Goal: Task Accomplishment & Management: Manage account settings

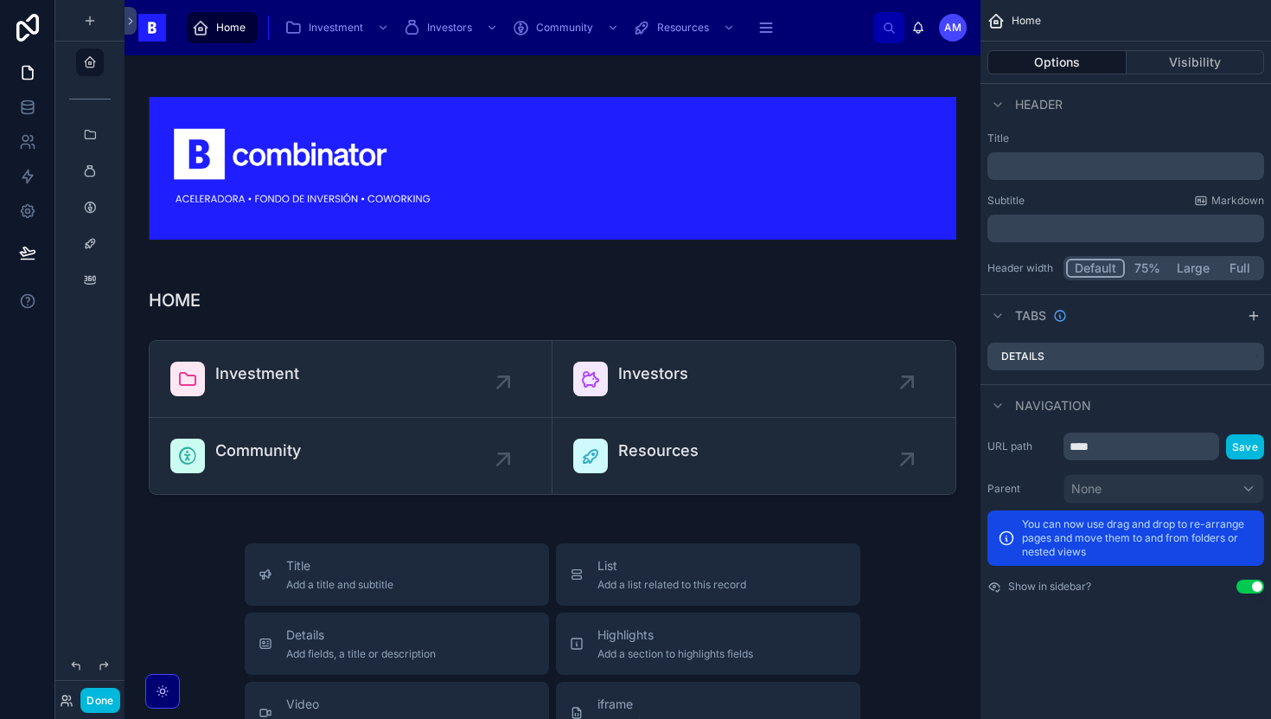
click at [95, 707] on button "Done" at bounding box center [99, 700] width 39 height 25
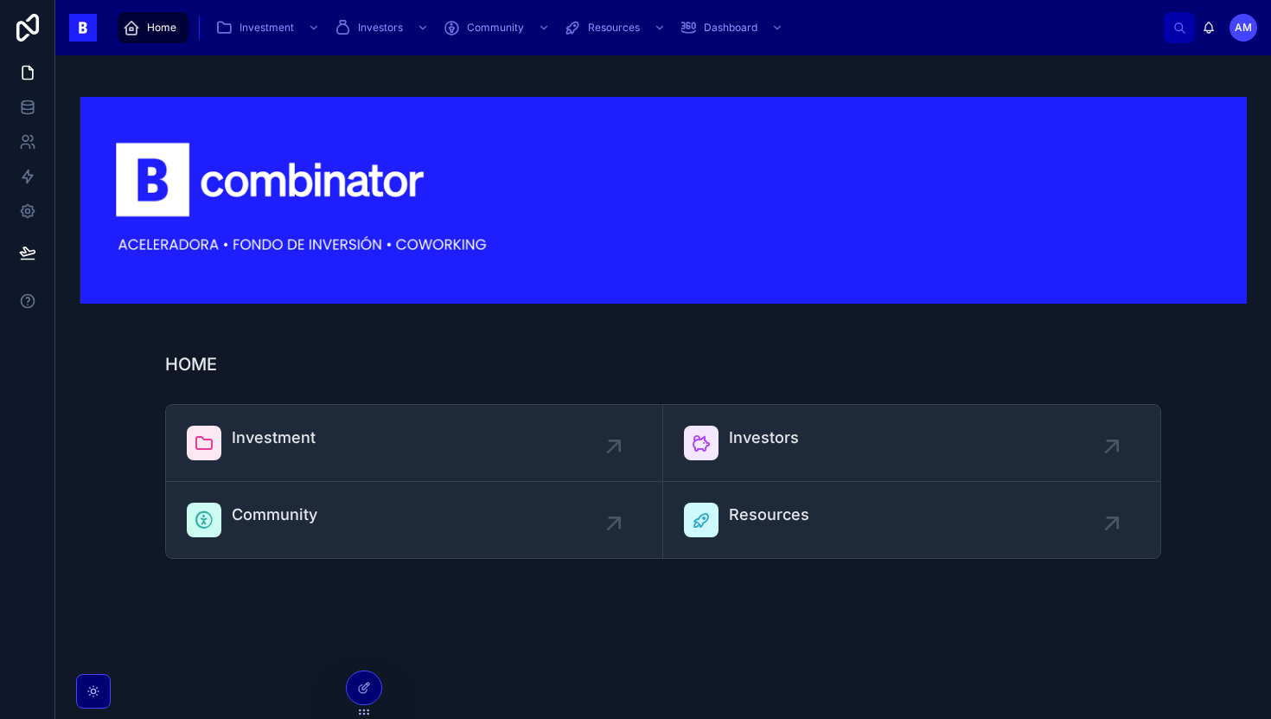
click at [339, 421] on link "Investment" at bounding box center [414, 443] width 497 height 77
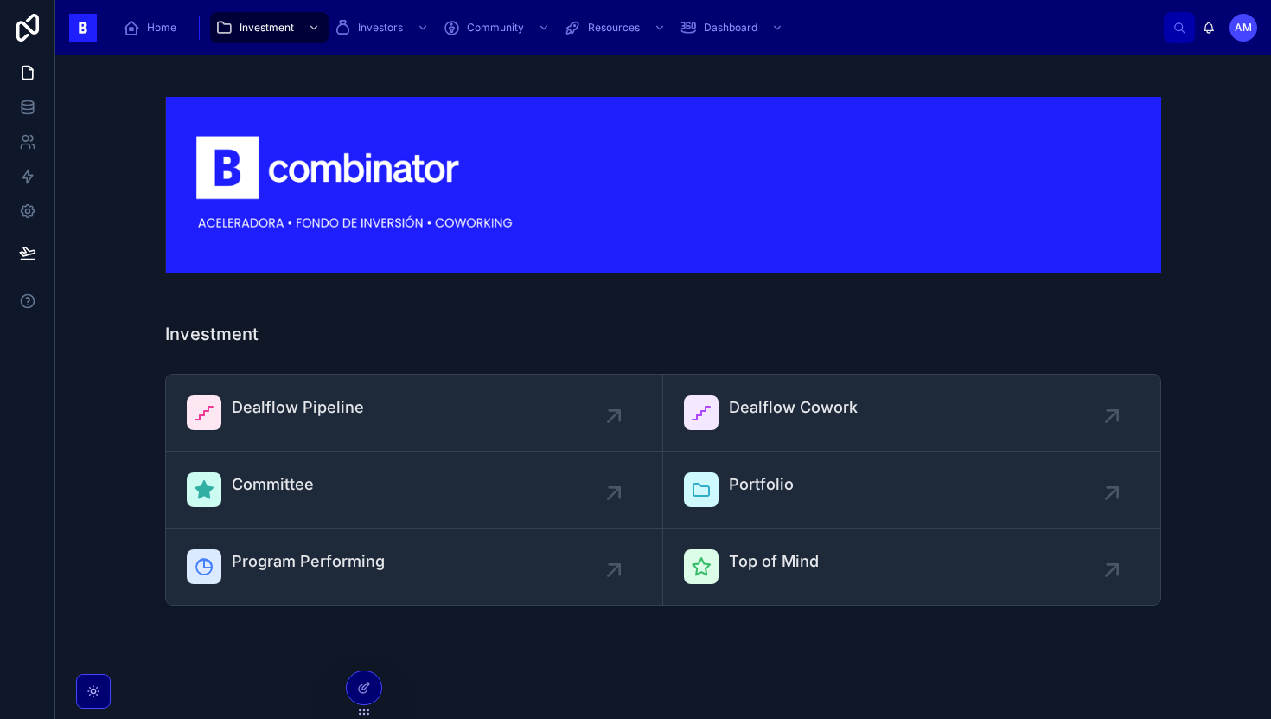
click at [313, 422] on div "Dealflow Pipeline" at bounding box center [298, 412] width 132 height 35
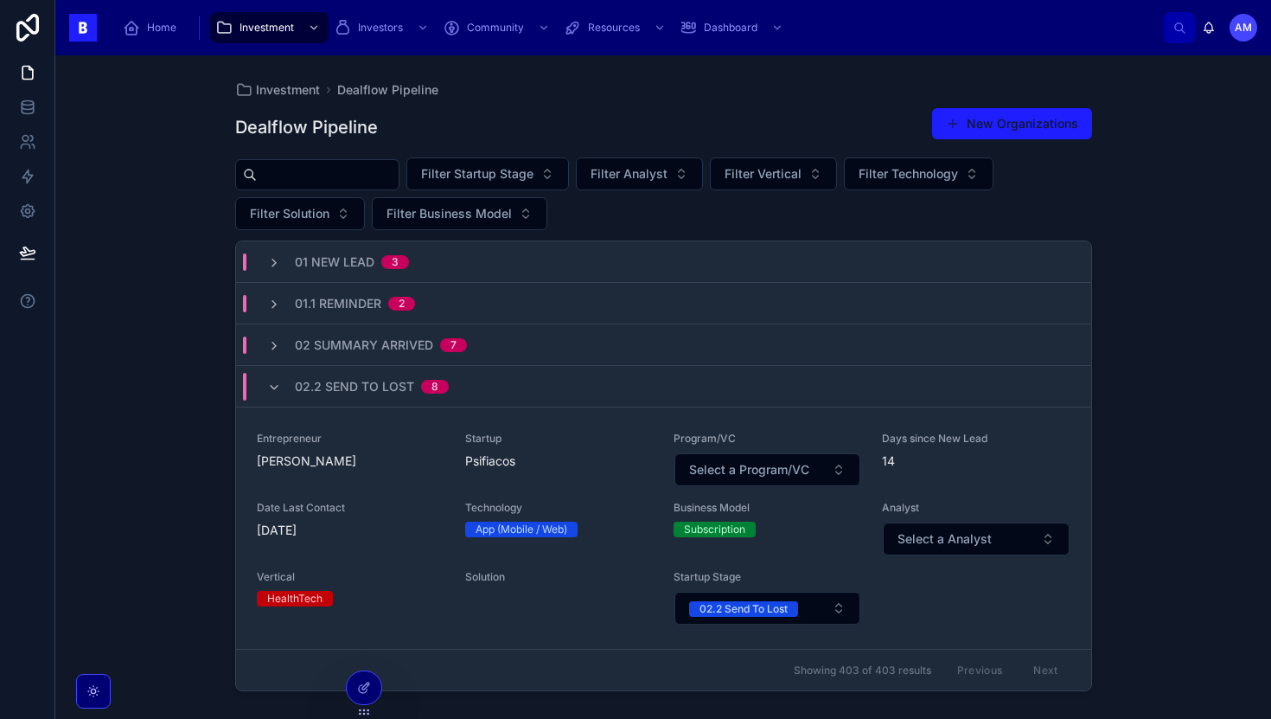
click at [480, 384] on div "02.2 Send To Lost 8" at bounding box center [663, 387] width 855 height 42
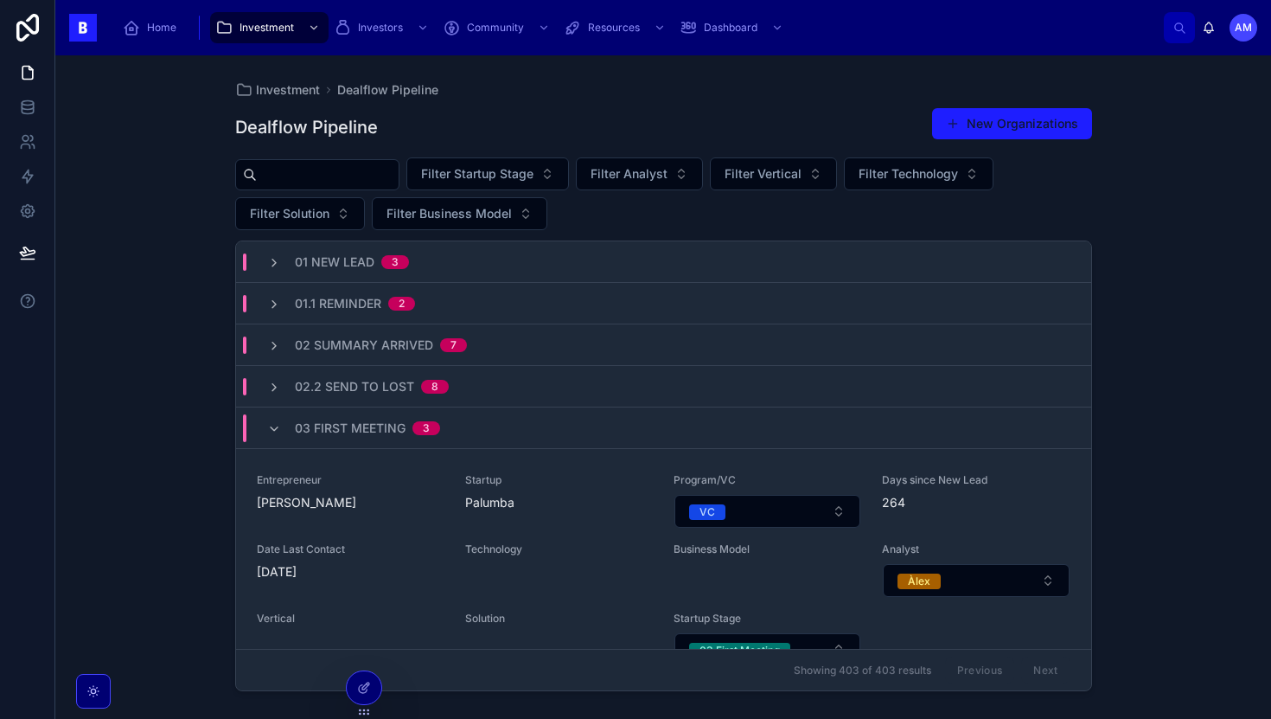
click at [485, 433] on div "03 First Meeting 3" at bounding box center [663, 428] width 855 height 42
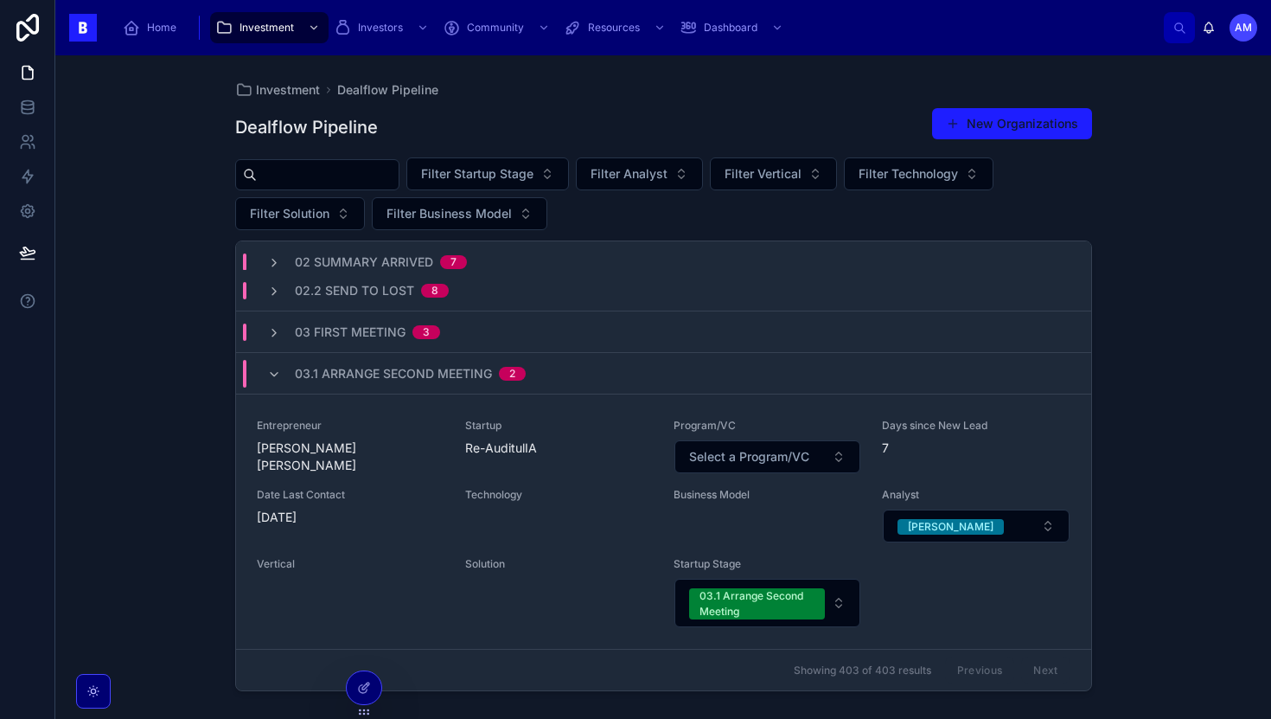
click at [496, 383] on div "03.1 Arrange Second Meeting 2" at bounding box center [410, 374] width 231 height 28
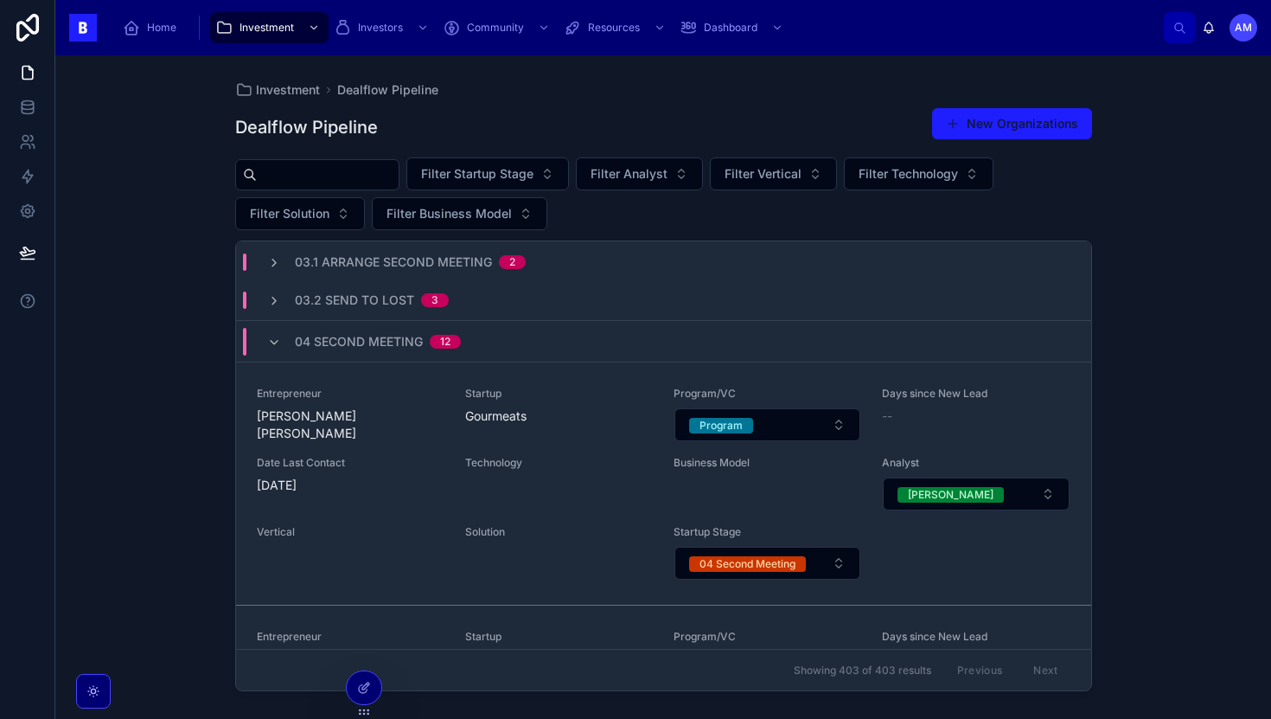
scroll to position [253, 0]
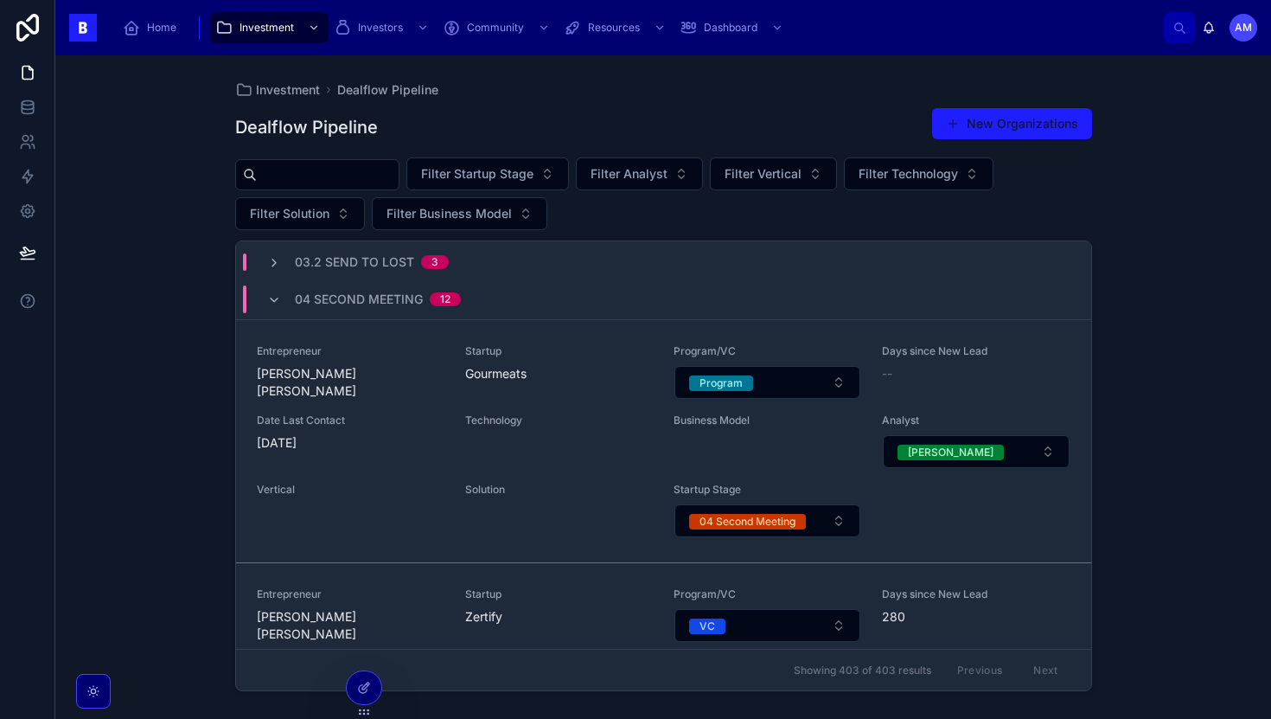
click at [463, 301] on div "04 Second Meeting 12" at bounding box center [363, 299] width 235 height 28
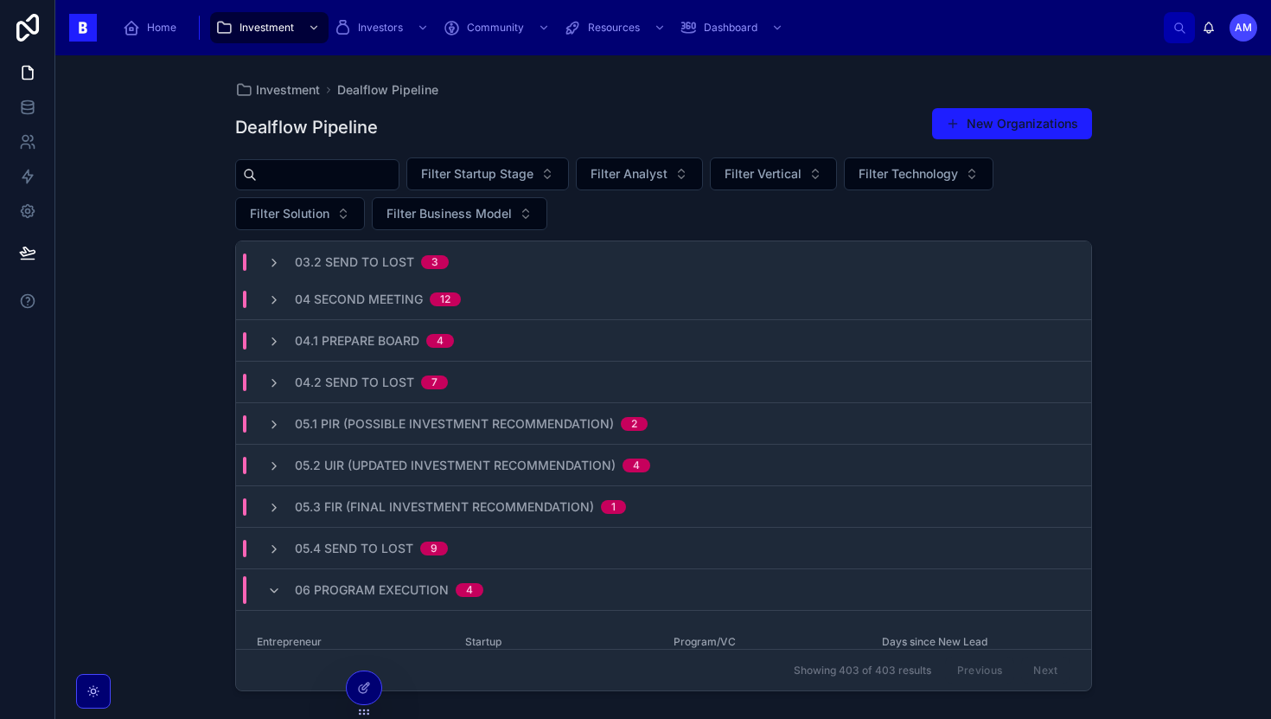
scroll to position [321, 0]
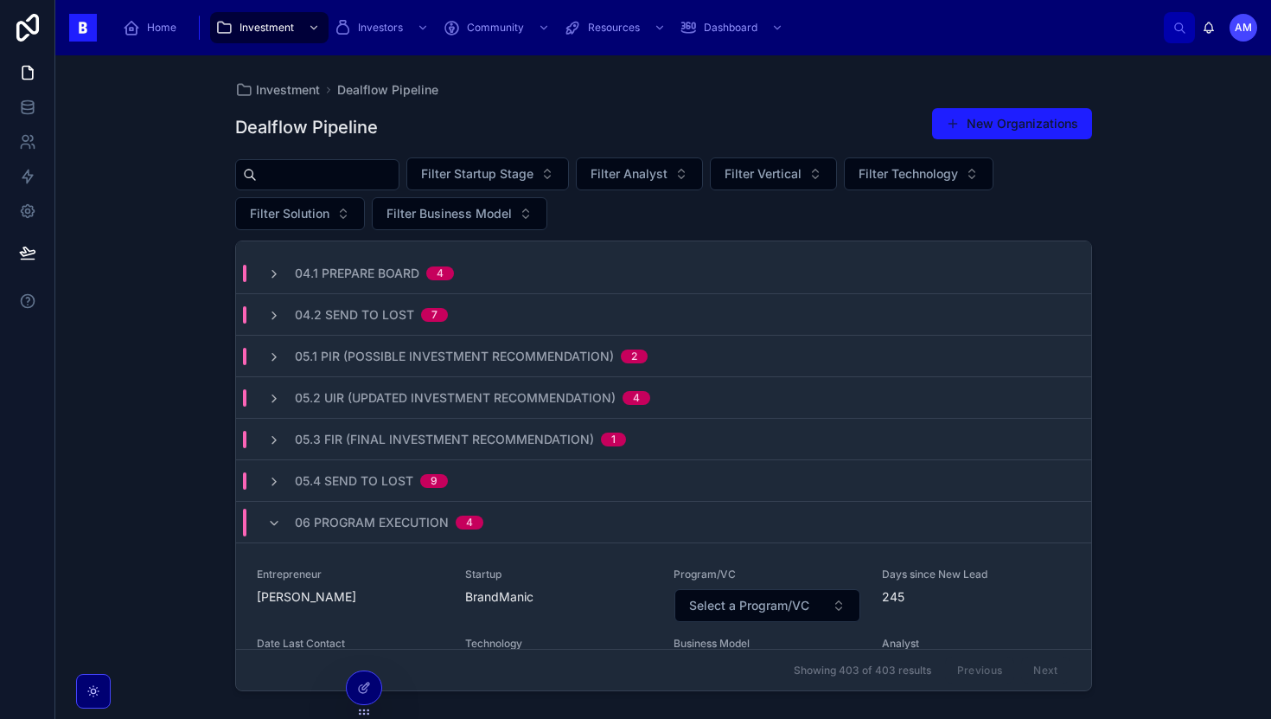
click at [365, 532] on div "06 Program Execution 4" at bounding box center [389, 523] width 189 height 28
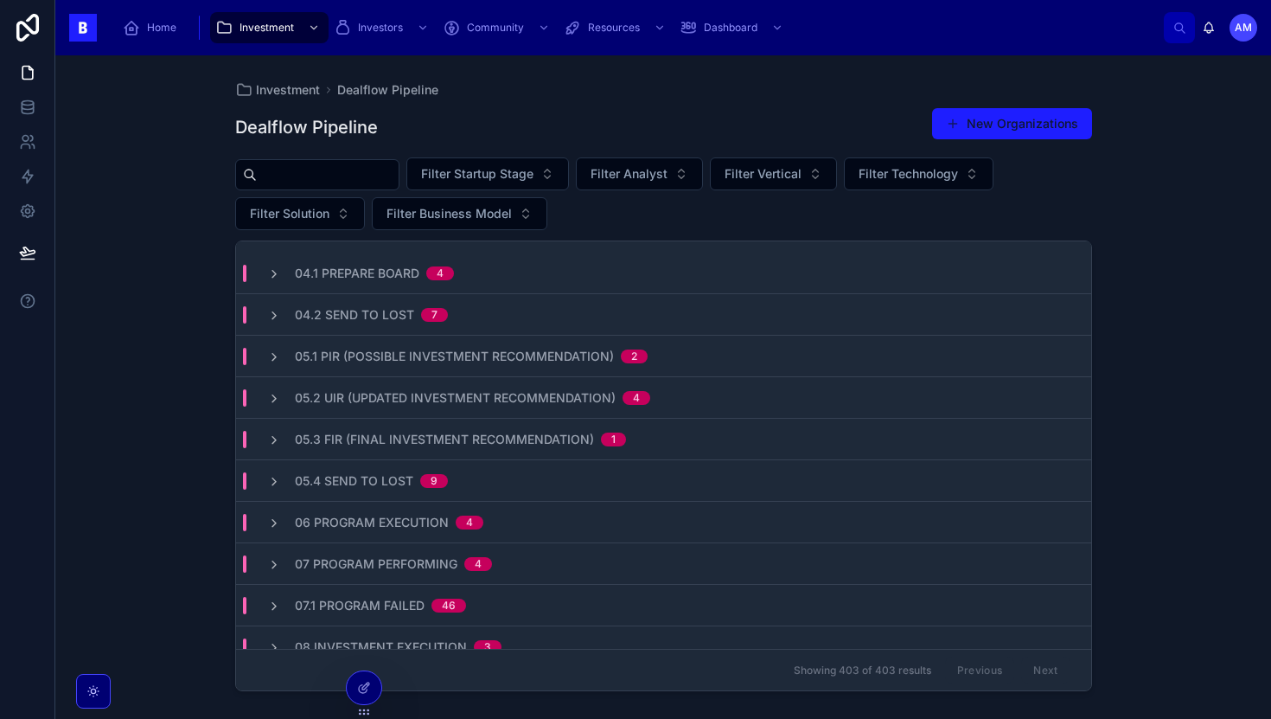
scroll to position [417, 0]
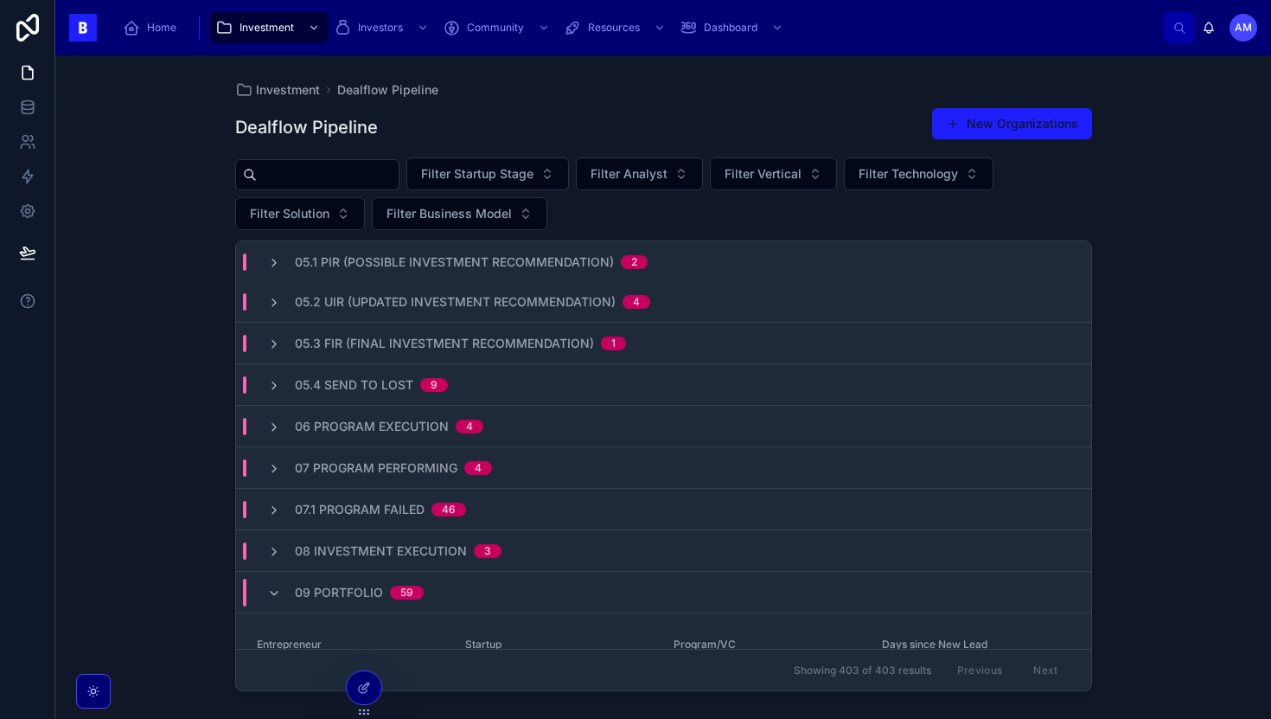
click at [384, 588] on div "09 Portfolio 59" at bounding box center [359, 593] width 129 height 28
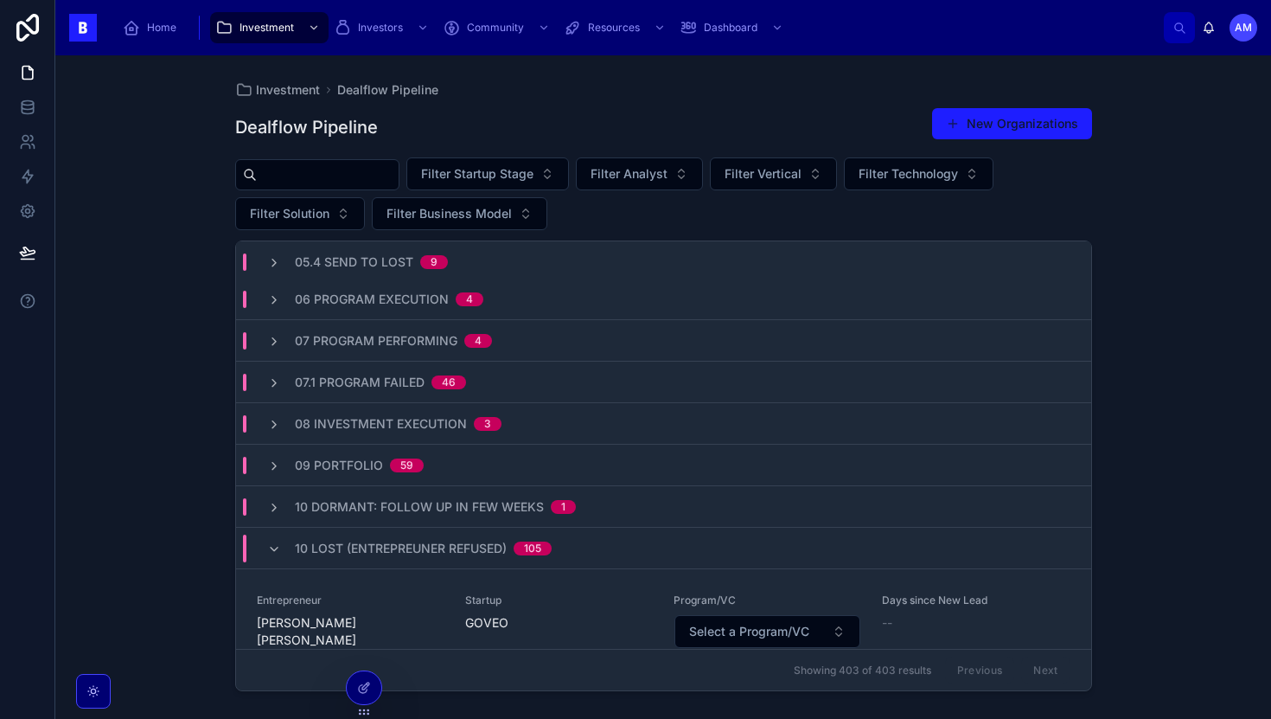
scroll to position [545, 0]
click at [405, 545] on span "10 Lost (Entrepreuner Refused)" at bounding box center [401, 547] width 212 height 17
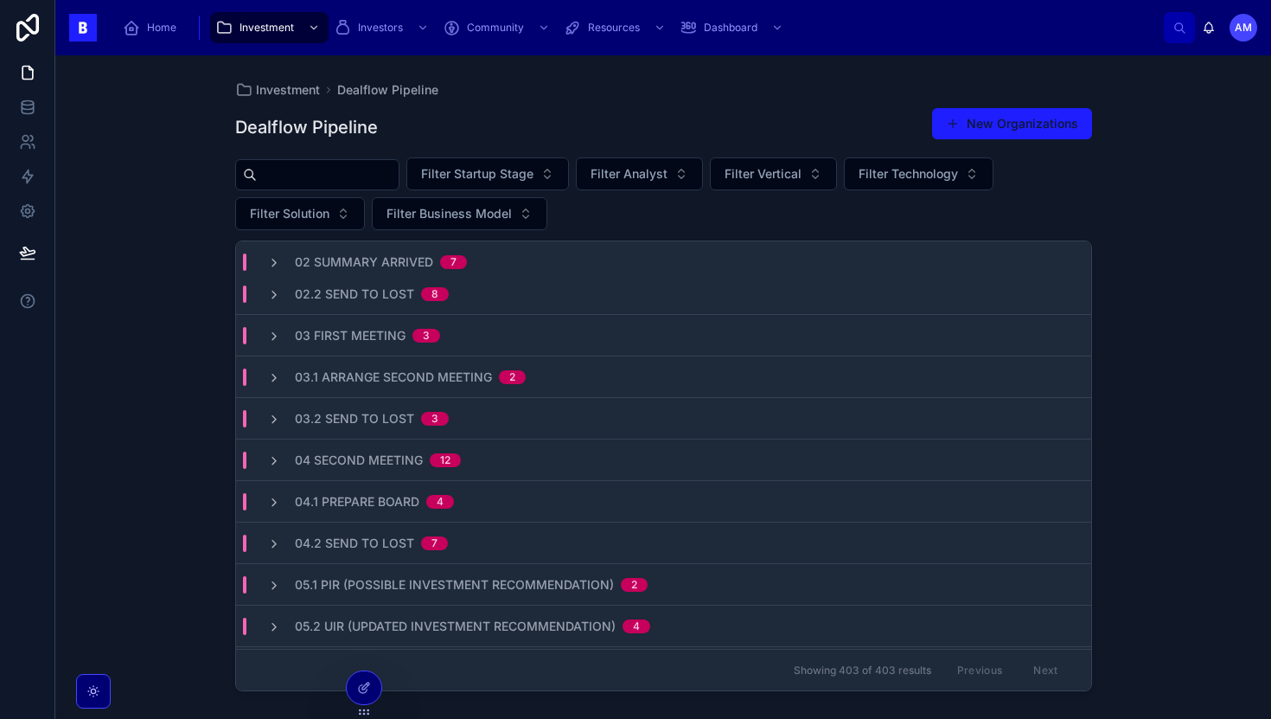
scroll to position [94, 0]
click at [419, 461] on span "04 Second Meeting" at bounding box center [359, 458] width 128 height 17
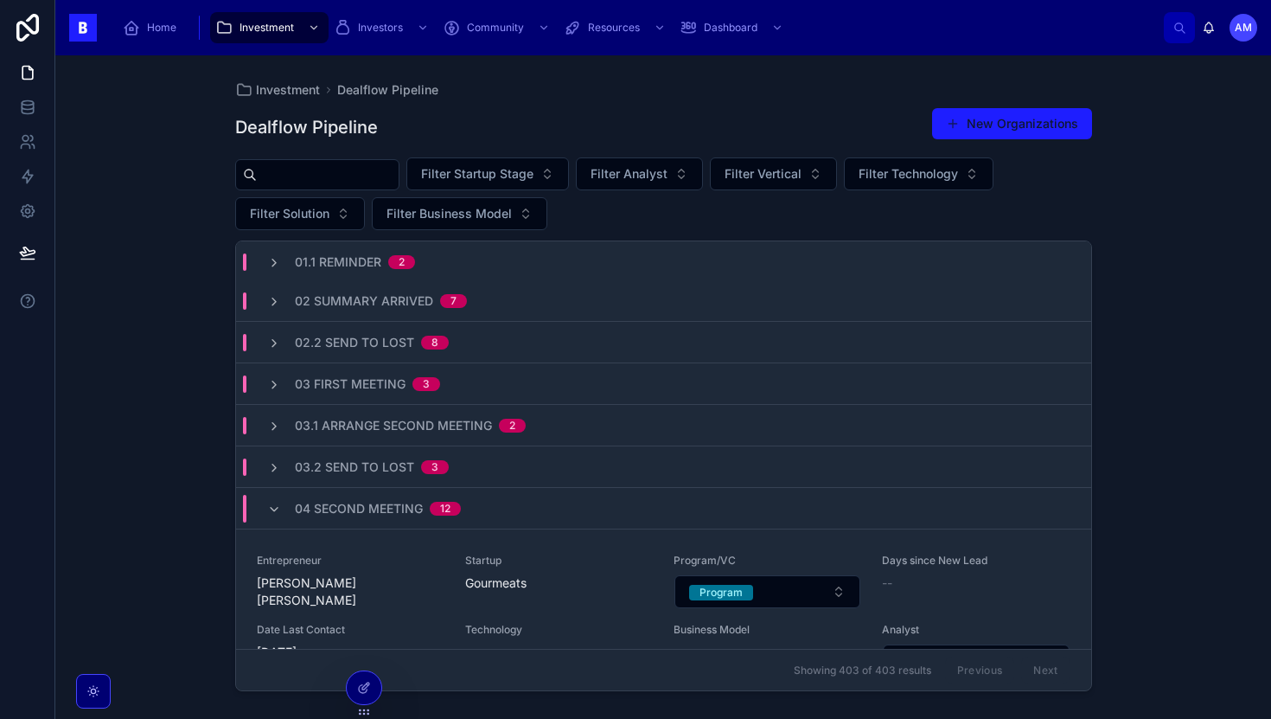
scroll to position [42, 0]
click at [634, 480] on div "03.2 Send to Lost 3" at bounding box center [663, 470] width 855 height 42
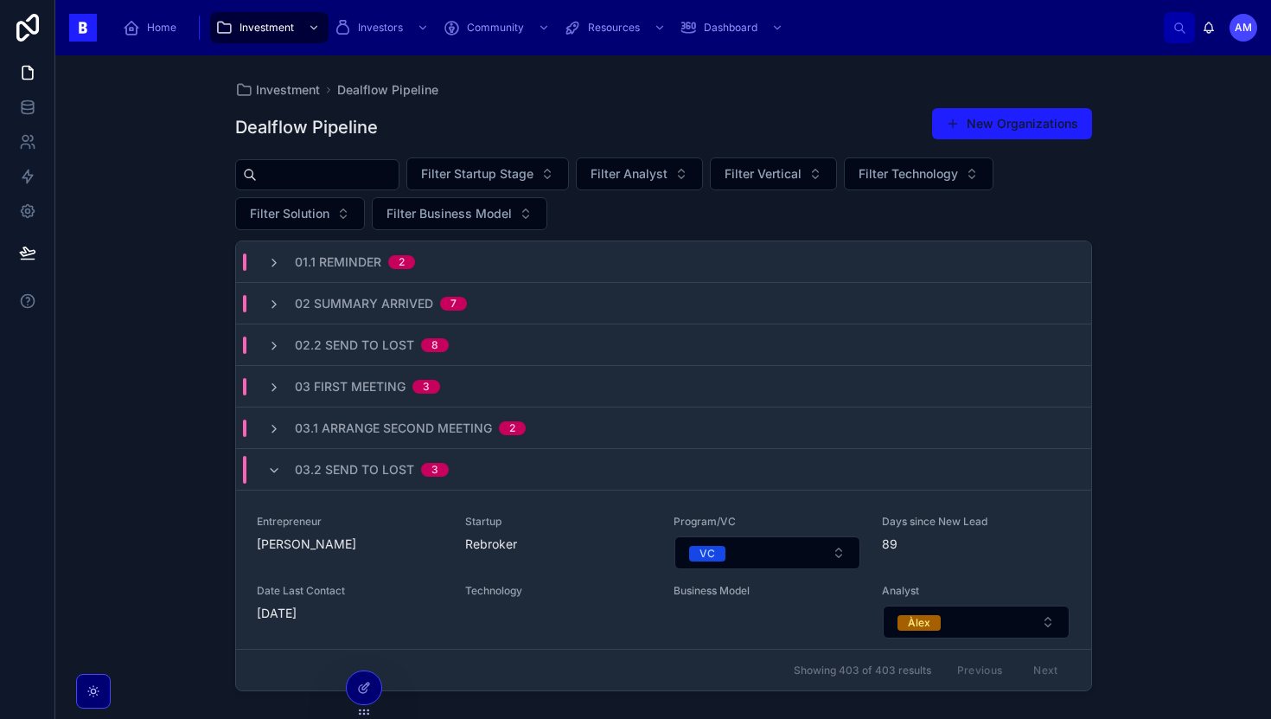
click at [585, 475] on div "03.2 Send to Lost 3" at bounding box center [663, 470] width 855 height 42
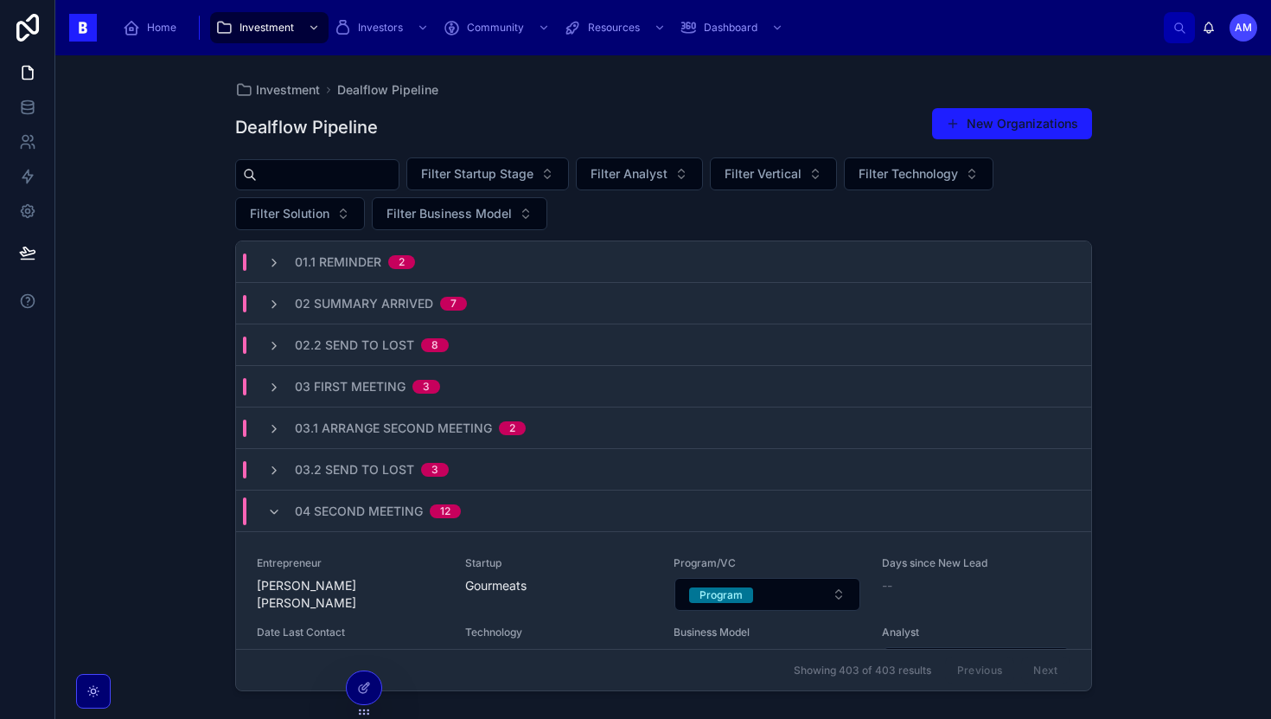
click at [585, 430] on div "03.1 Arrange Second Meeting 2" at bounding box center [663, 428] width 855 height 42
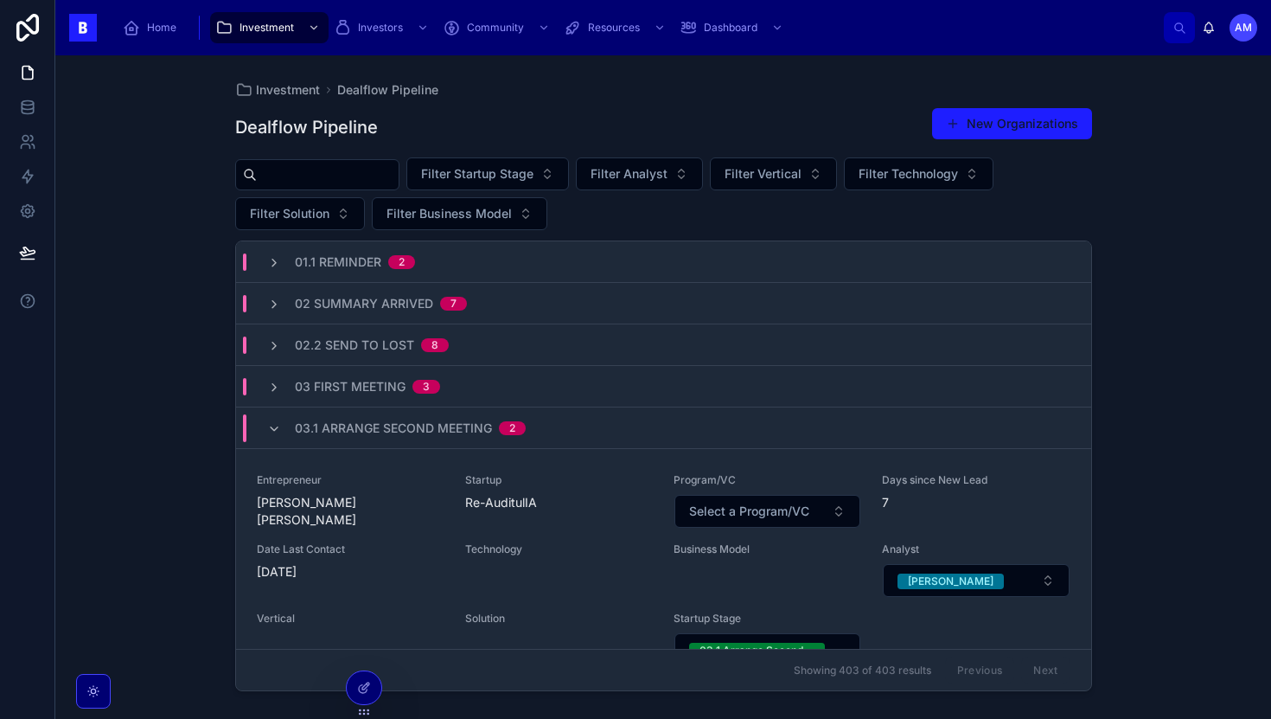
click at [509, 389] on div "03 First Meeting 3" at bounding box center [663, 387] width 855 height 42
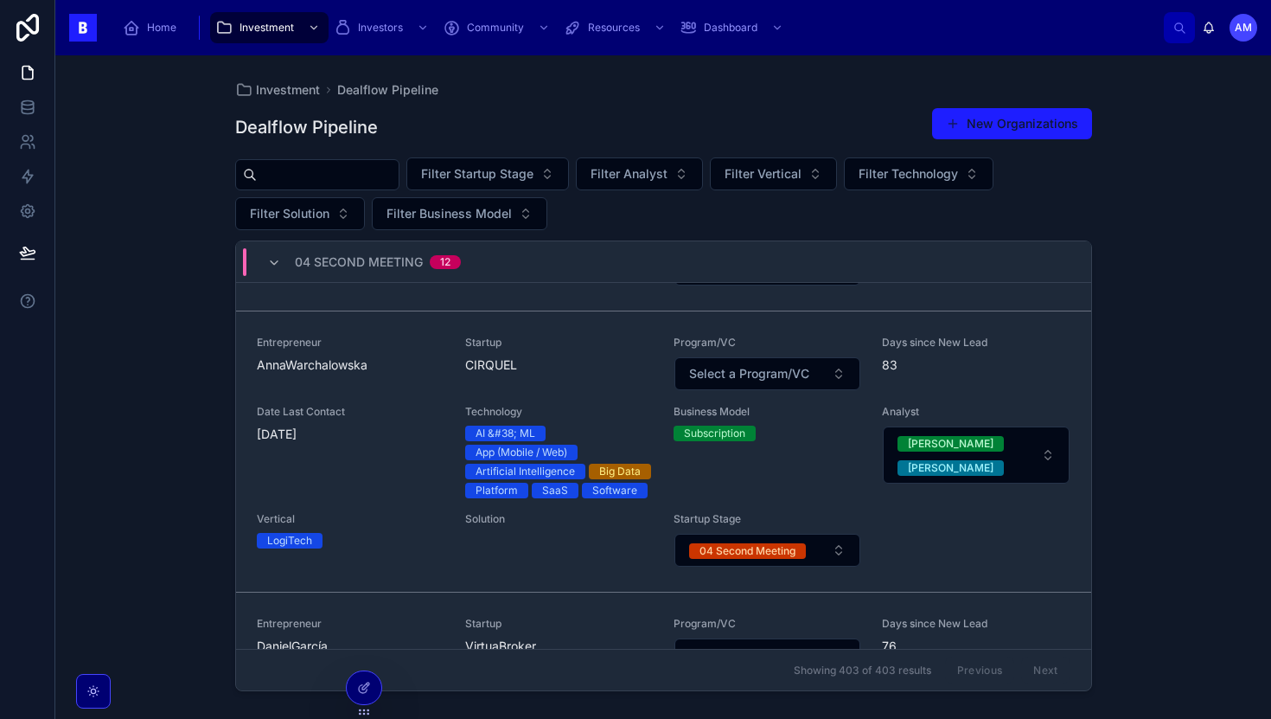
scroll to position [2930, 0]
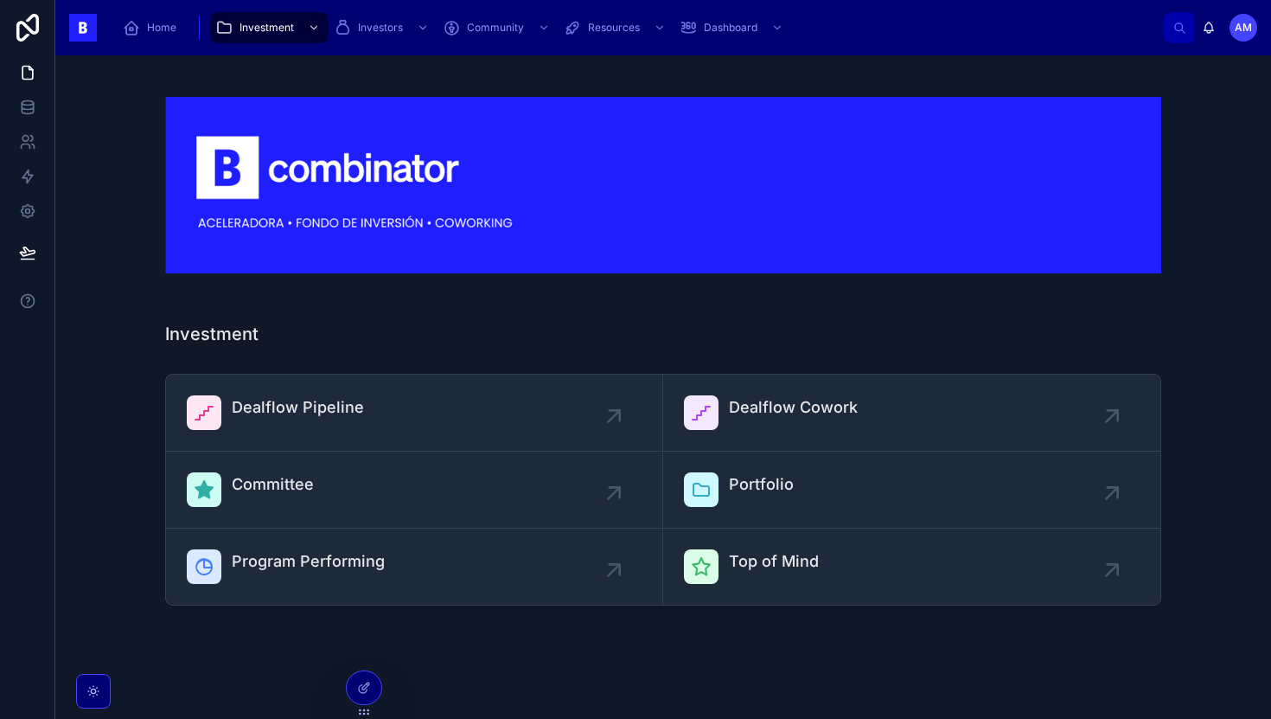
click at [396, 389] on link "Dealflow Pipeline" at bounding box center [414, 412] width 497 height 77
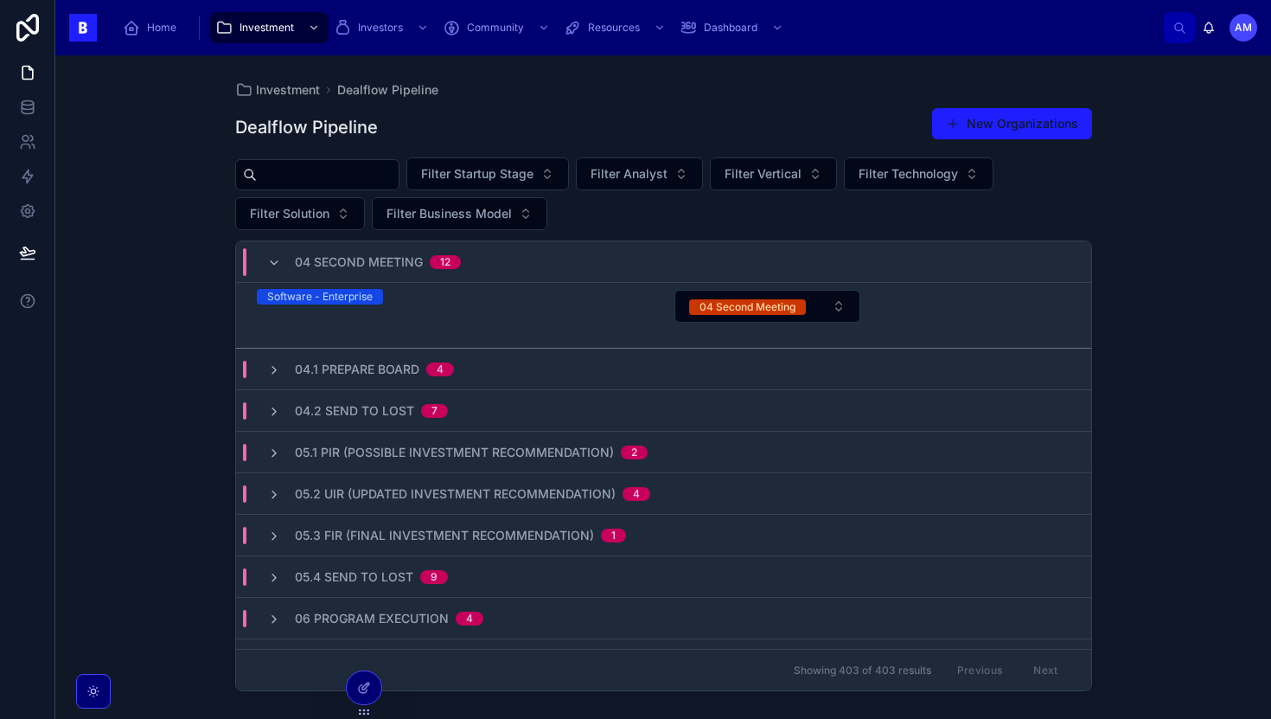
scroll to position [4654, 0]
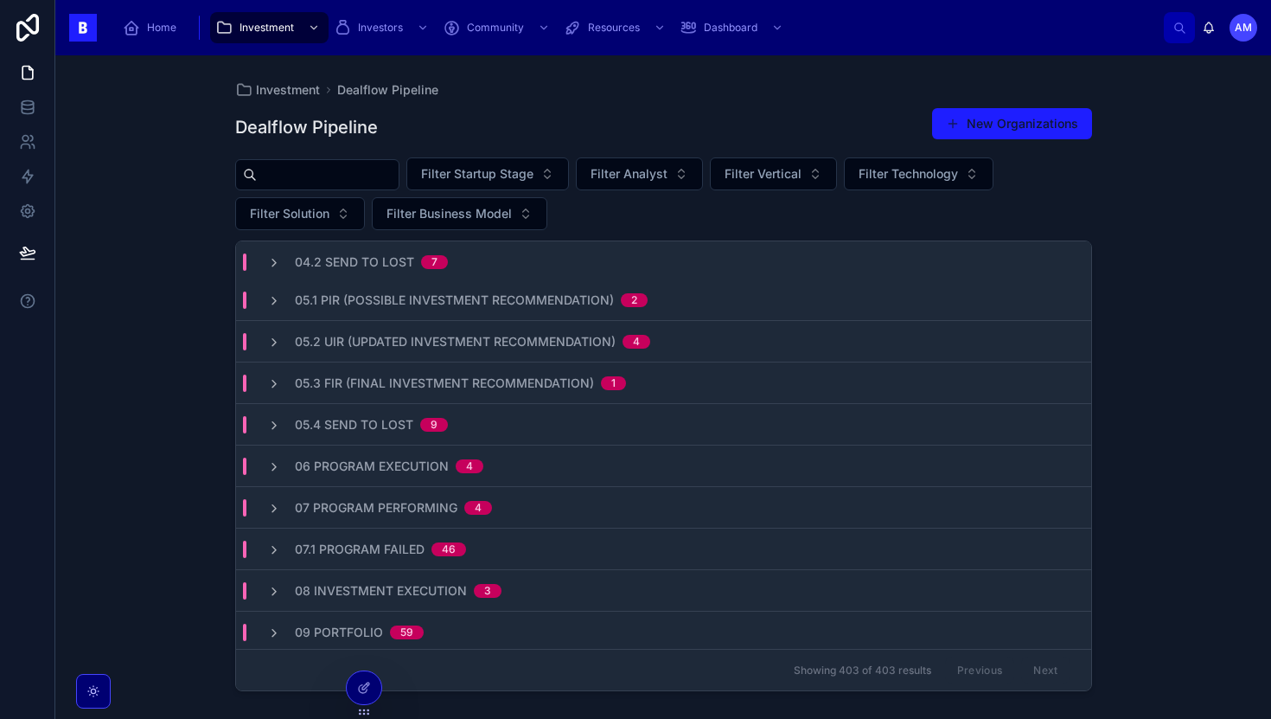
click at [445, 457] on span "06 Program Execution" at bounding box center [372, 465] width 154 height 17
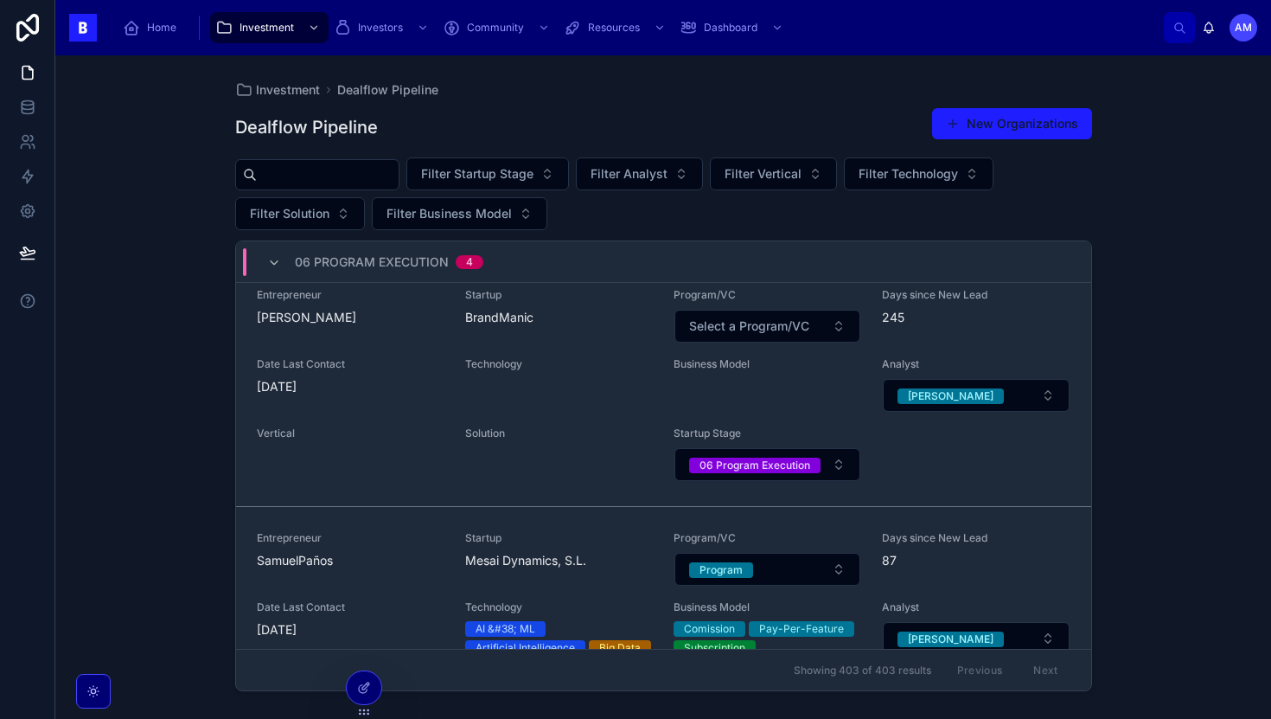
scroll to position [4919, 0]
click at [785, 457] on div "06 Program Execution" at bounding box center [755, 465] width 111 height 16
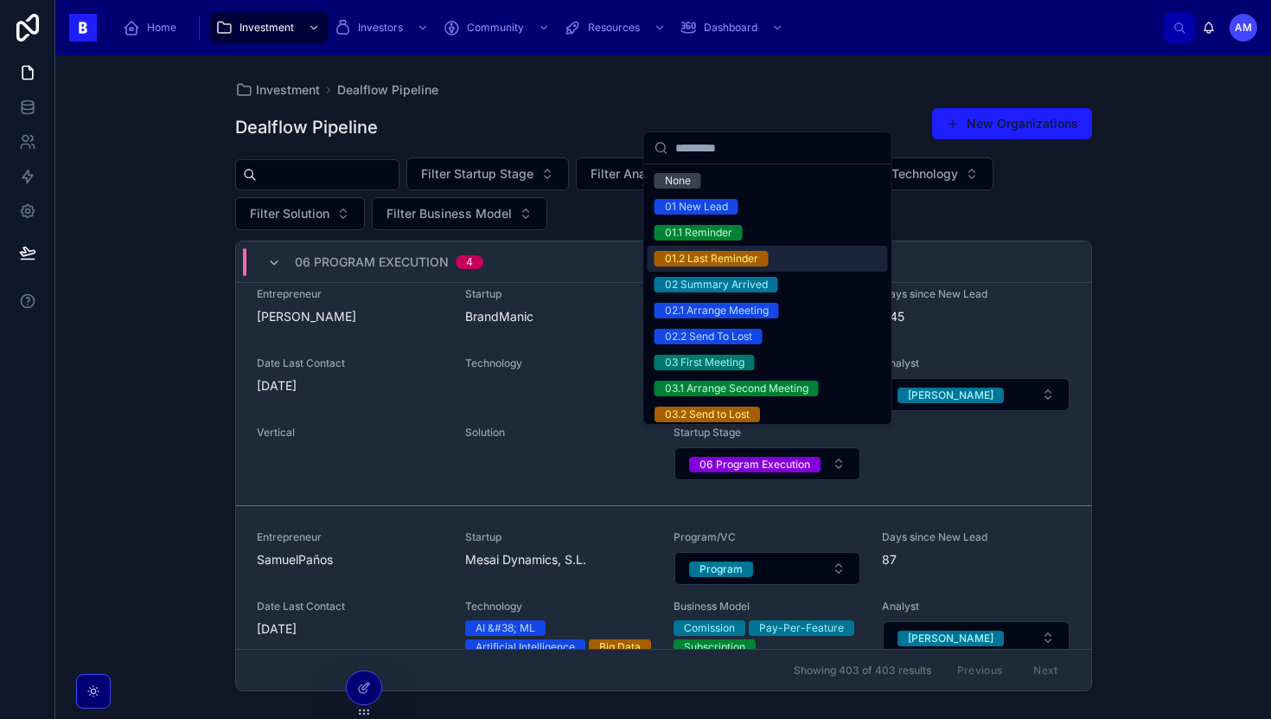
type input "*"
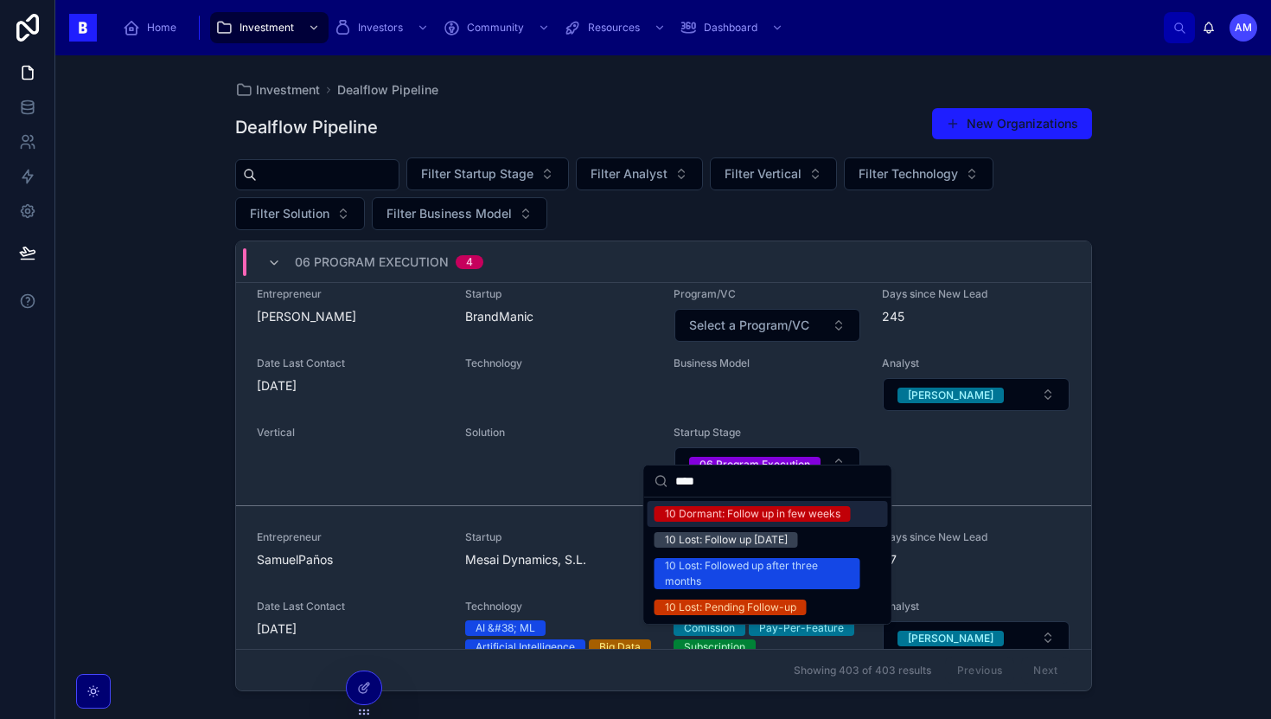
type input "****"
click at [774, 509] on div "10 Dormant: Follow up in few weeks" at bounding box center [753, 514] width 176 height 16
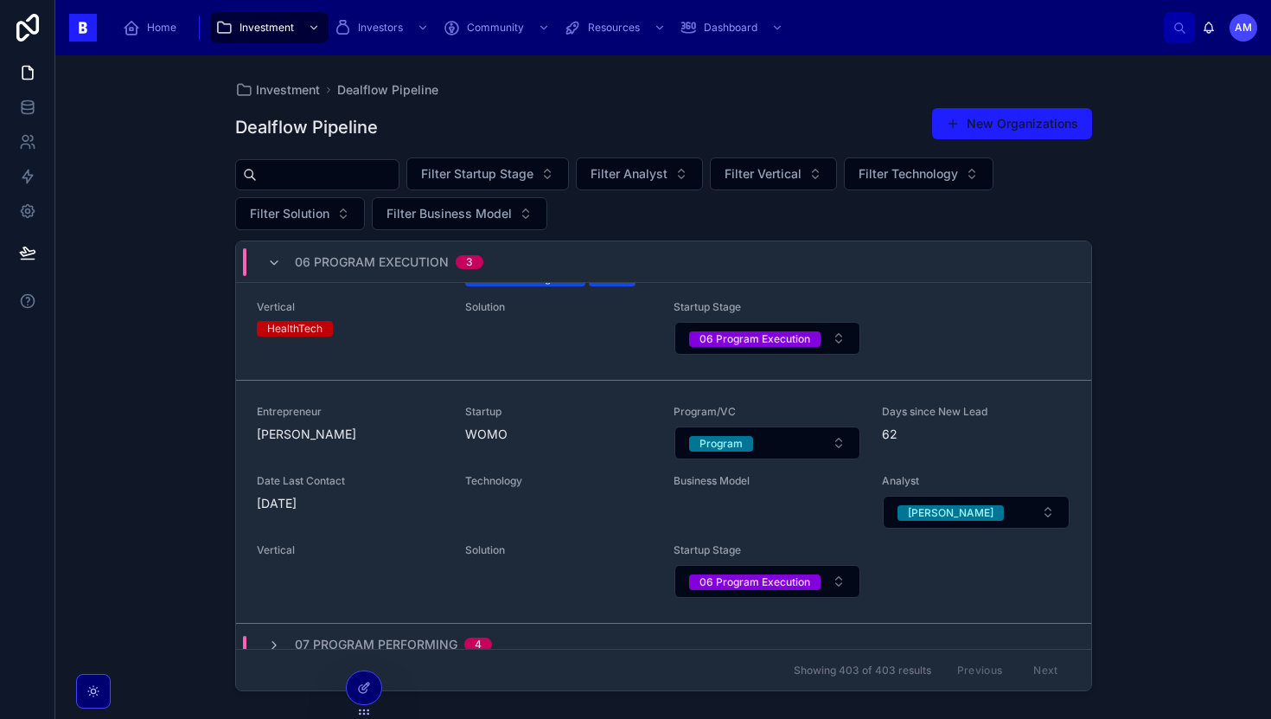
scroll to position [5385, 0]
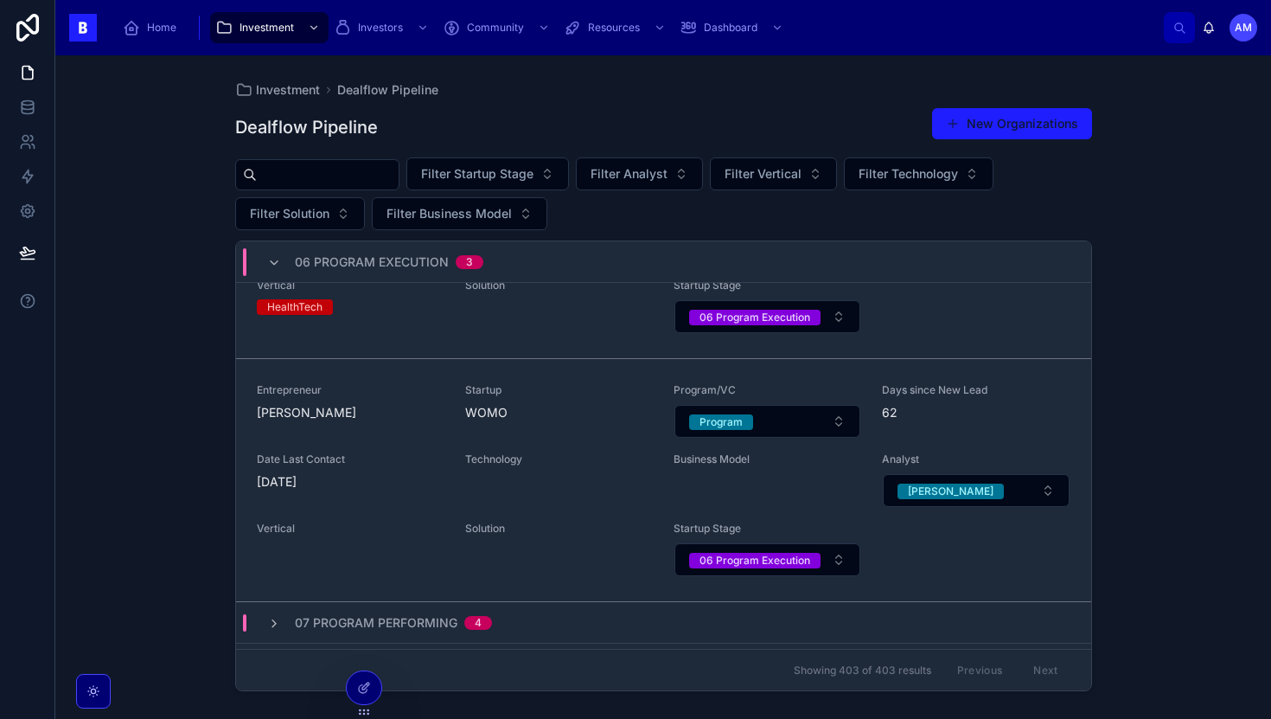
click at [792, 553] on div "06 Program Execution" at bounding box center [755, 561] width 111 height 16
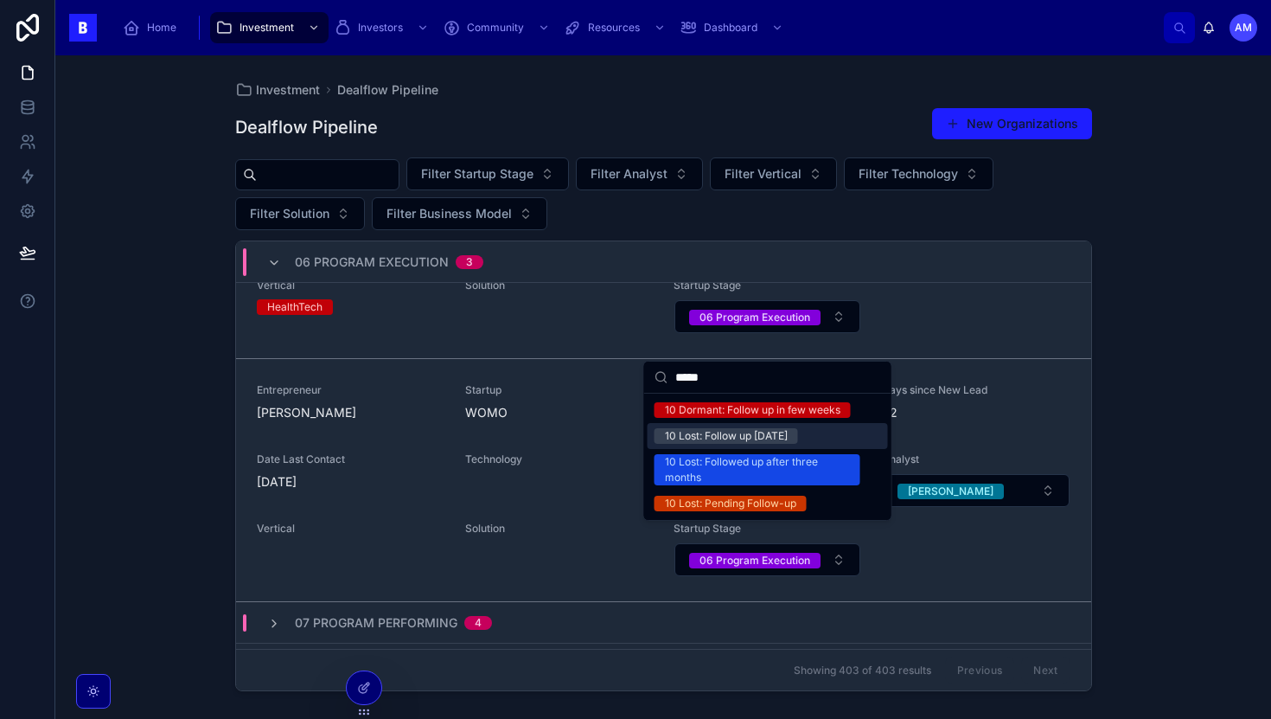
type input "*****"
click at [766, 436] on div "10 Lost: Follow up [DATE]" at bounding box center [726, 436] width 123 height 16
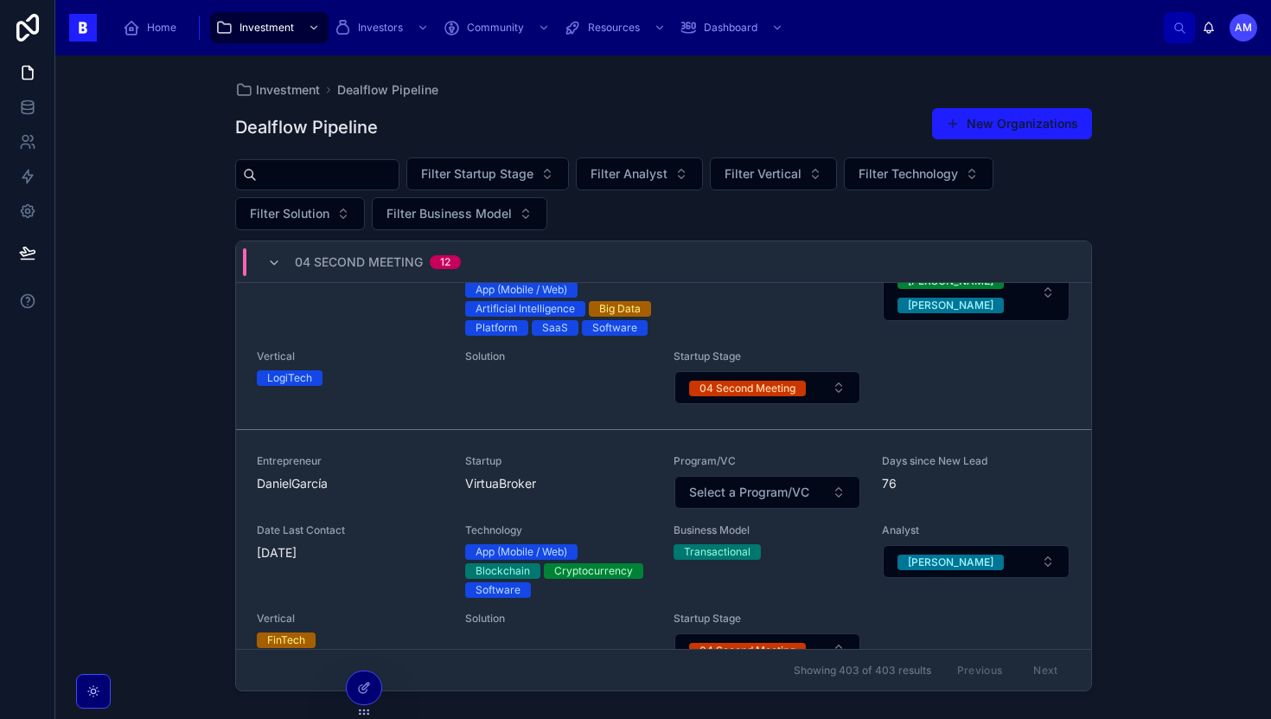
scroll to position [2417, 0]
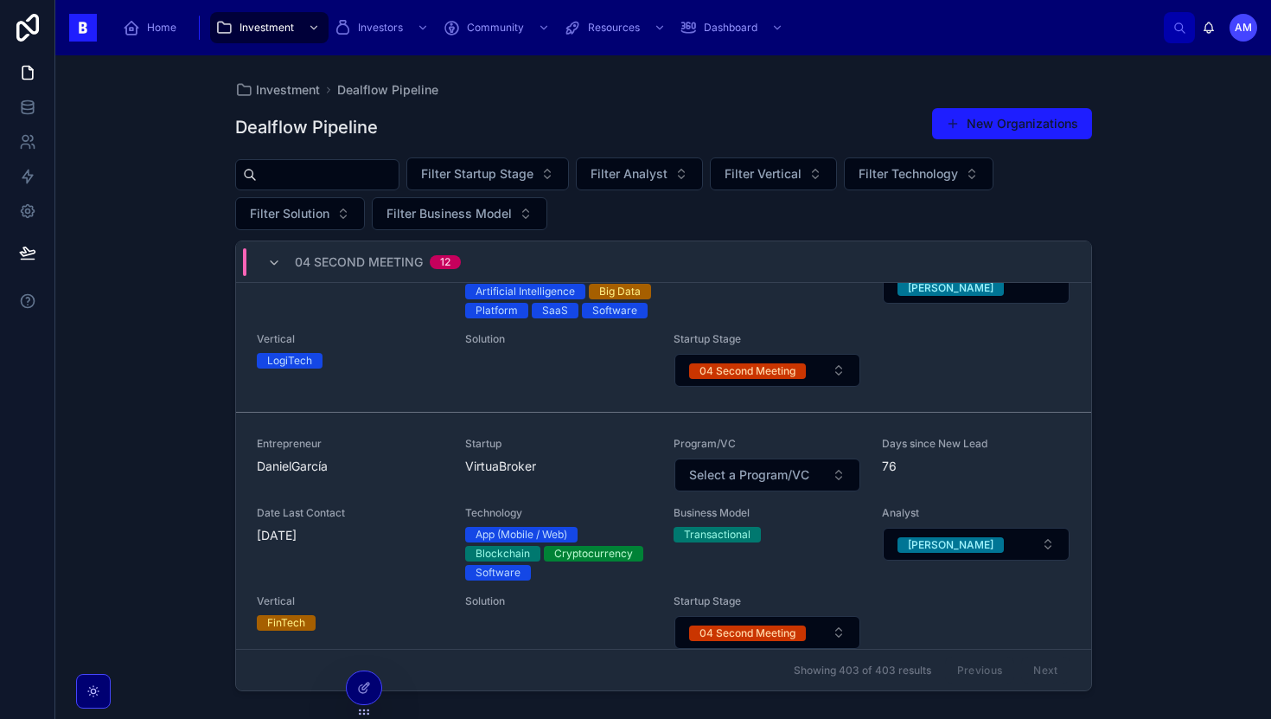
click at [931, 550] on div "[PERSON_NAME]" at bounding box center [951, 545] width 86 height 16
click at [936, 539] on span "Select a Analyst" at bounding box center [945, 543] width 94 height 17
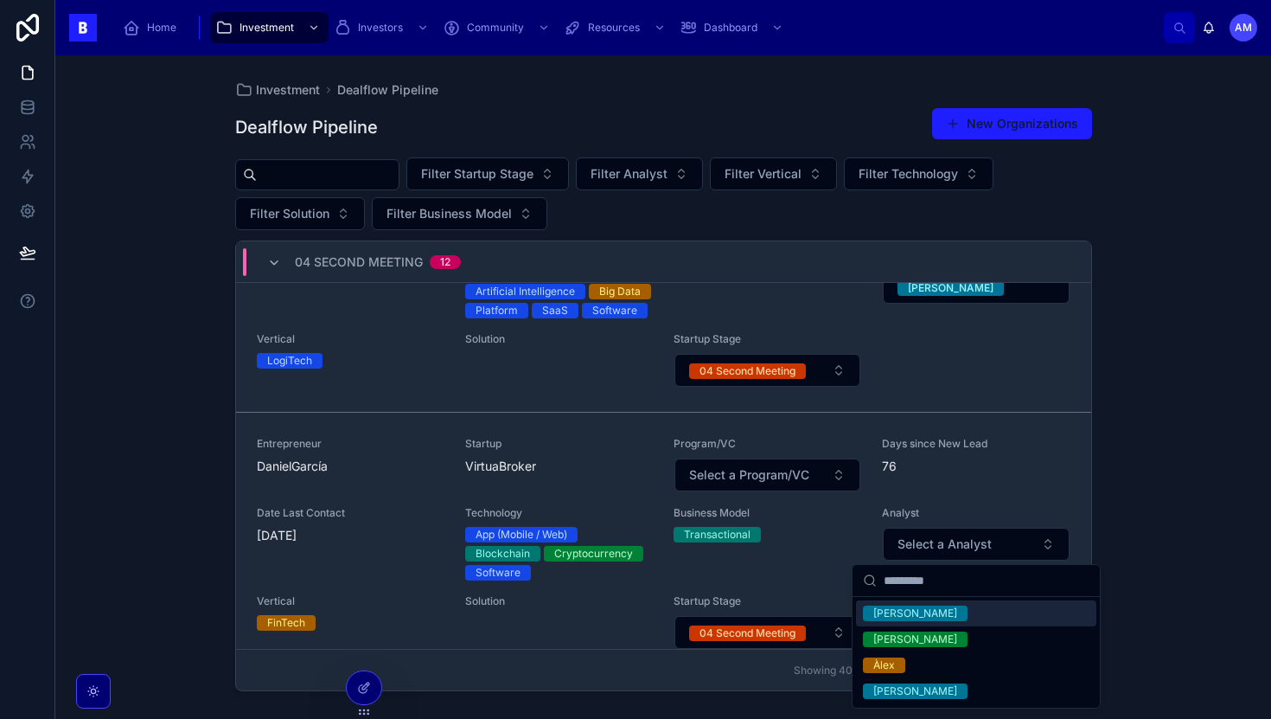
click at [903, 612] on div "[PERSON_NAME]" at bounding box center [915, 613] width 84 height 16
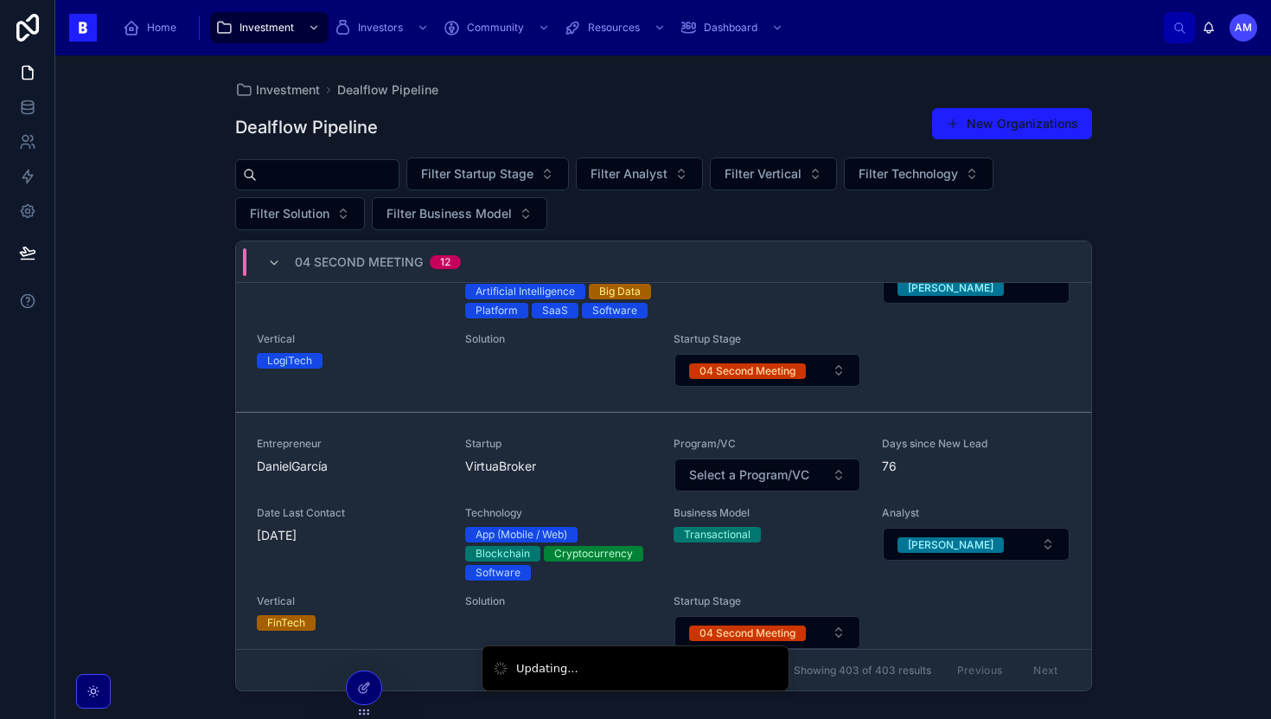
click at [780, 626] on div "04 Second Meeting" at bounding box center [748, 633] width 96 height 16
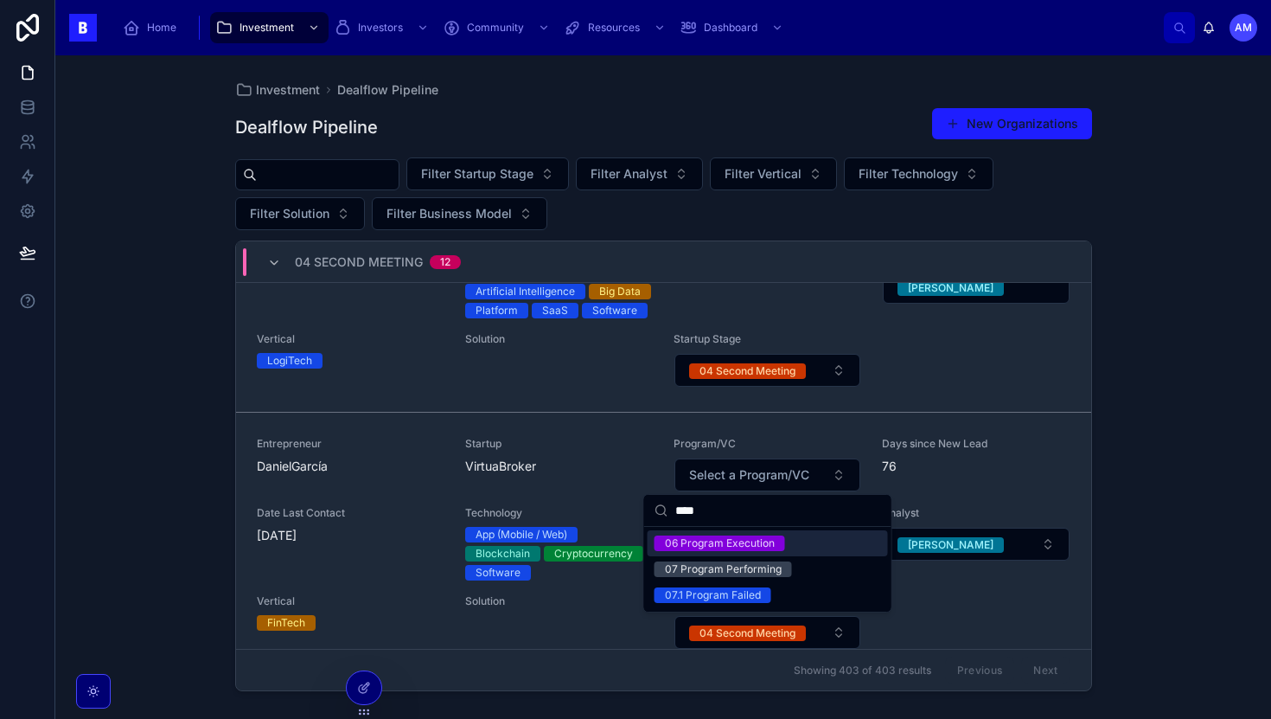
type input "****"
click at [719, 538] on div "06 Program Execution" at bounding box center [720, 543] width 110 height 16
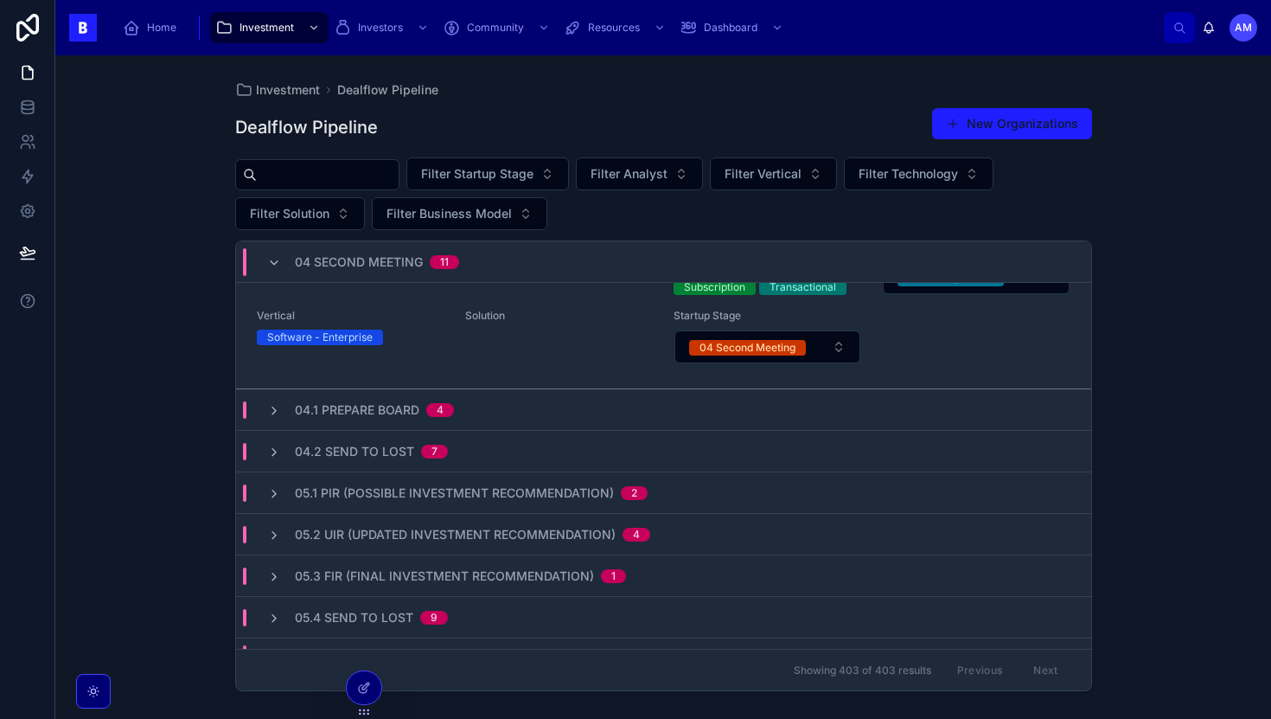
scroll to position [4213, 0]
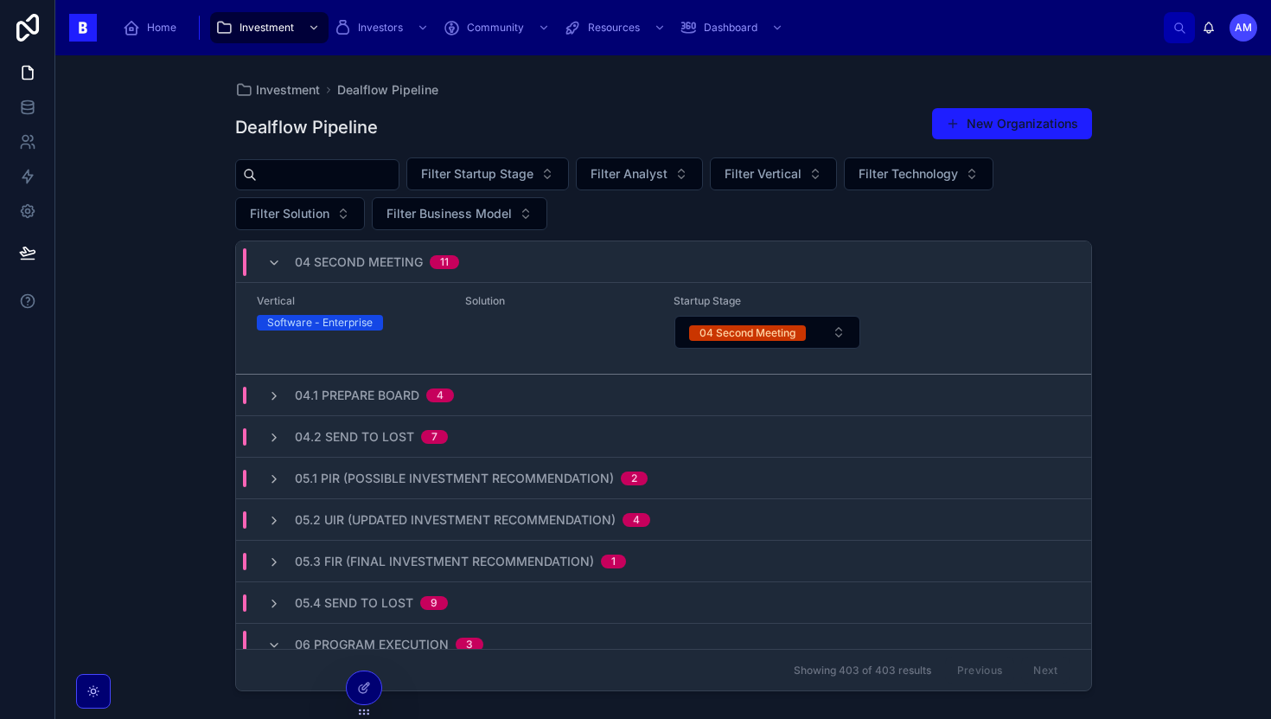
click at [551, 374] on div "04.1 Prepare Board 4" at bounding box center [663, 395] width 855 height 42
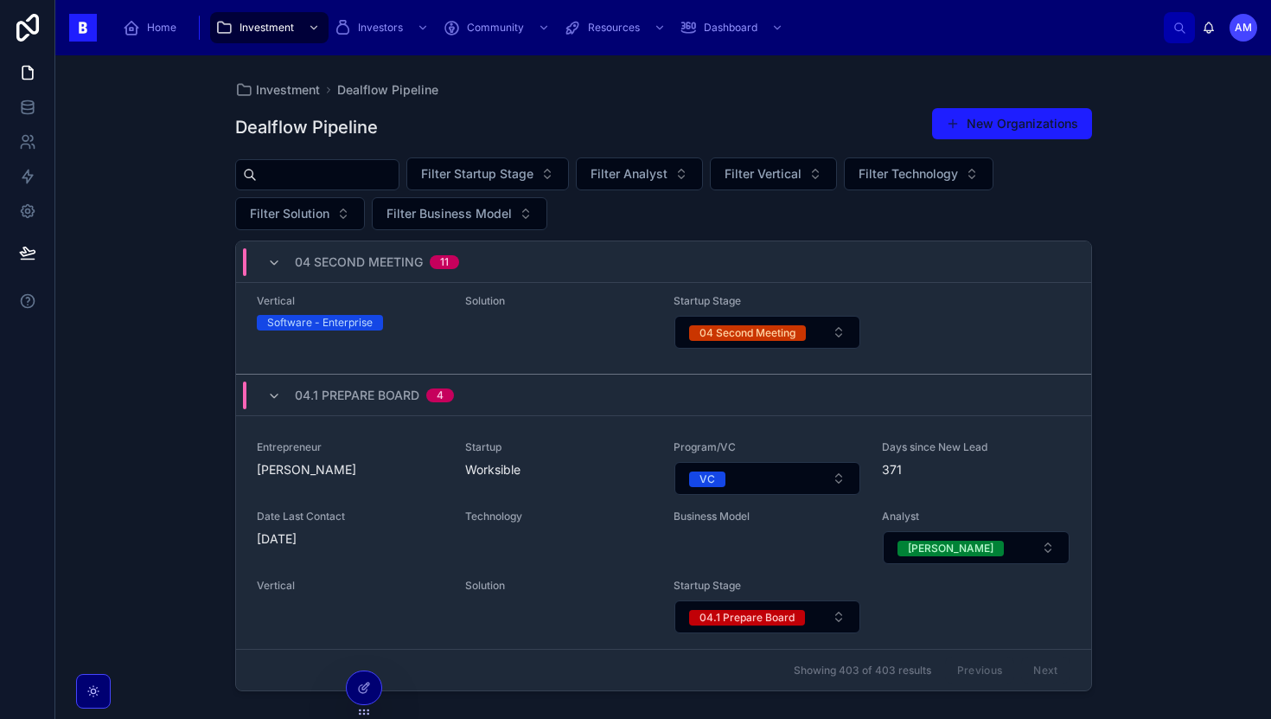
click at [544, 374] on div "04.1 Prepare Board 4" at bounding box center [663, 395] width 855 height 42
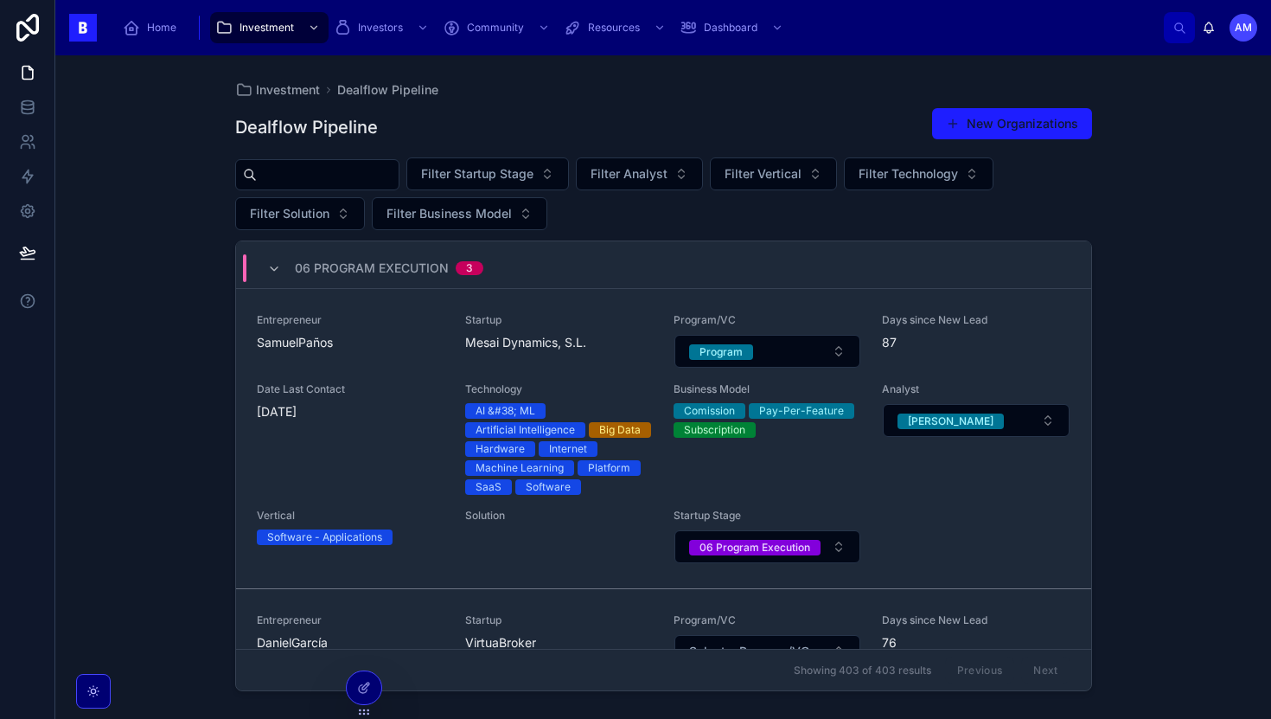
scroll to position [4624, 0]
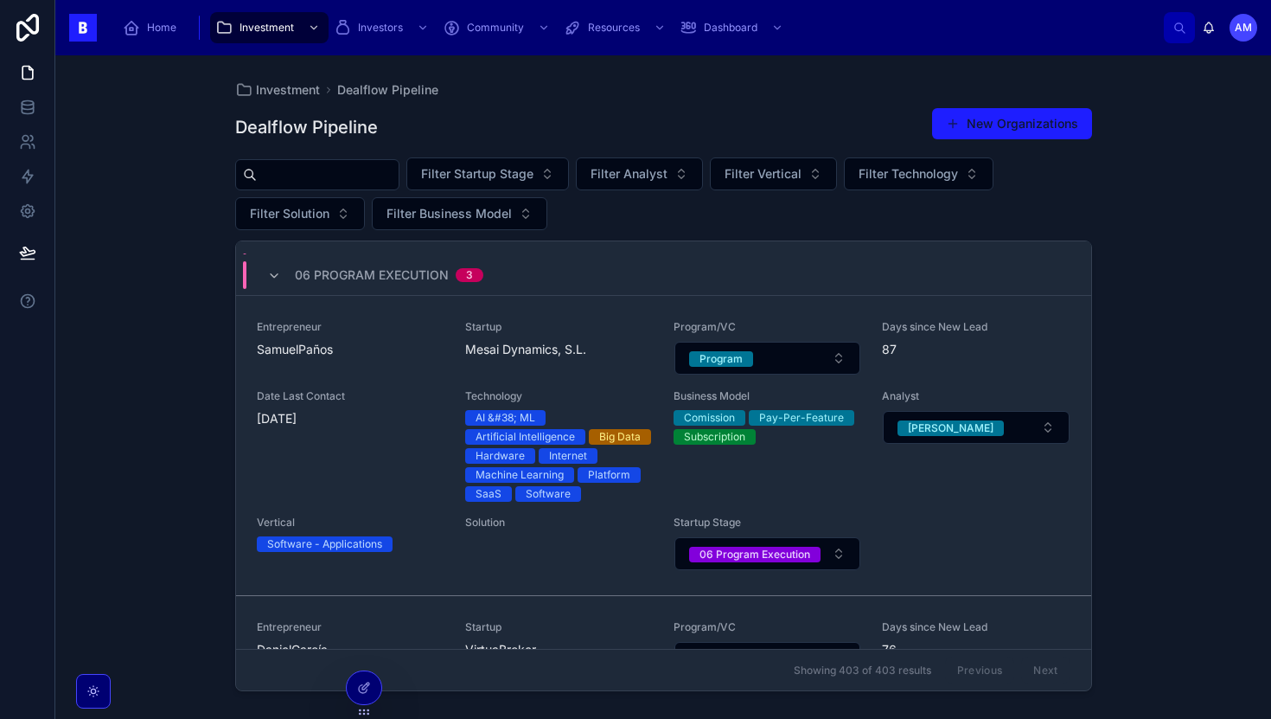
click at [369, 170] on input "text" at bounding box center [328, 175] width 142 height 24
